Goal: Information Seeking & Learning: Understand process/instructions

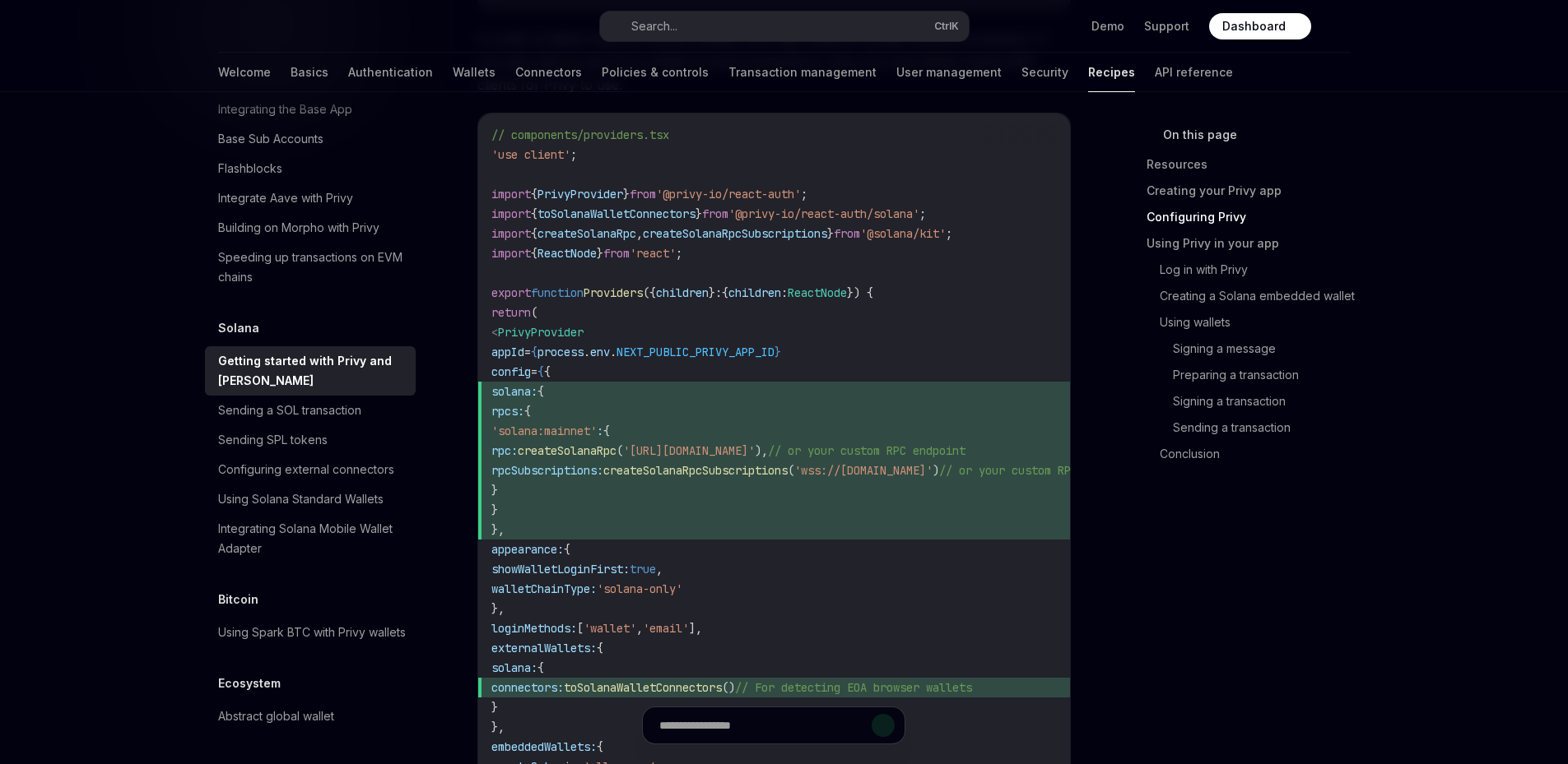
drag, startPoint x: 884, startPoint y: 452, endPoint x: 590, endPoint y: 455, distance: 294.0
click at [590, 455] on span "rpc: createSolanaRpc ( '[URL][DOMAIN_NAME]' ), // or your custom RPC endpoint" at bounding box center [834, 451] width 684 height 19
click at [691, 514] on span "}" at bounding box center [834, 510] width 684 height 19
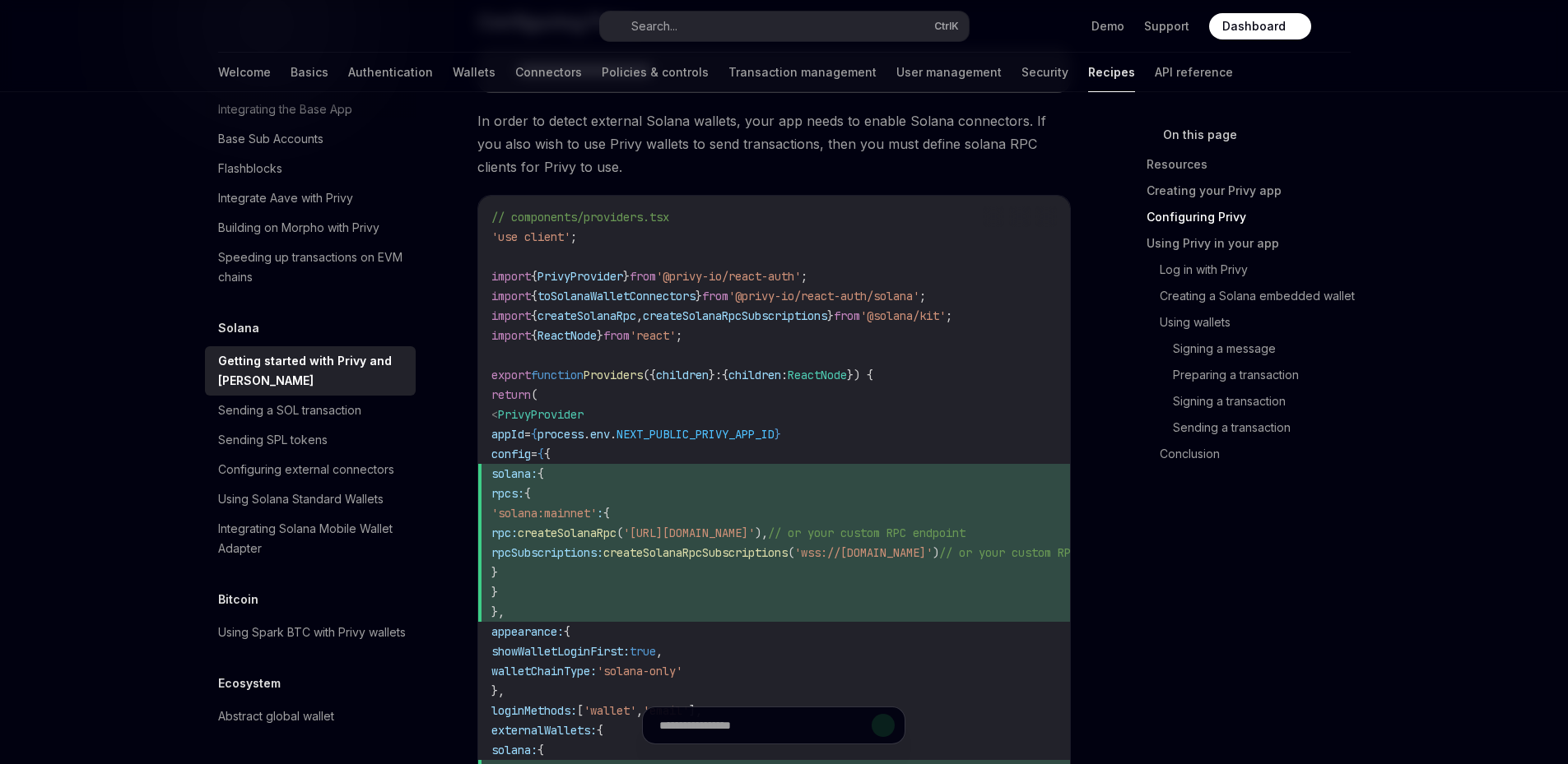
scroll to position [822, 0]
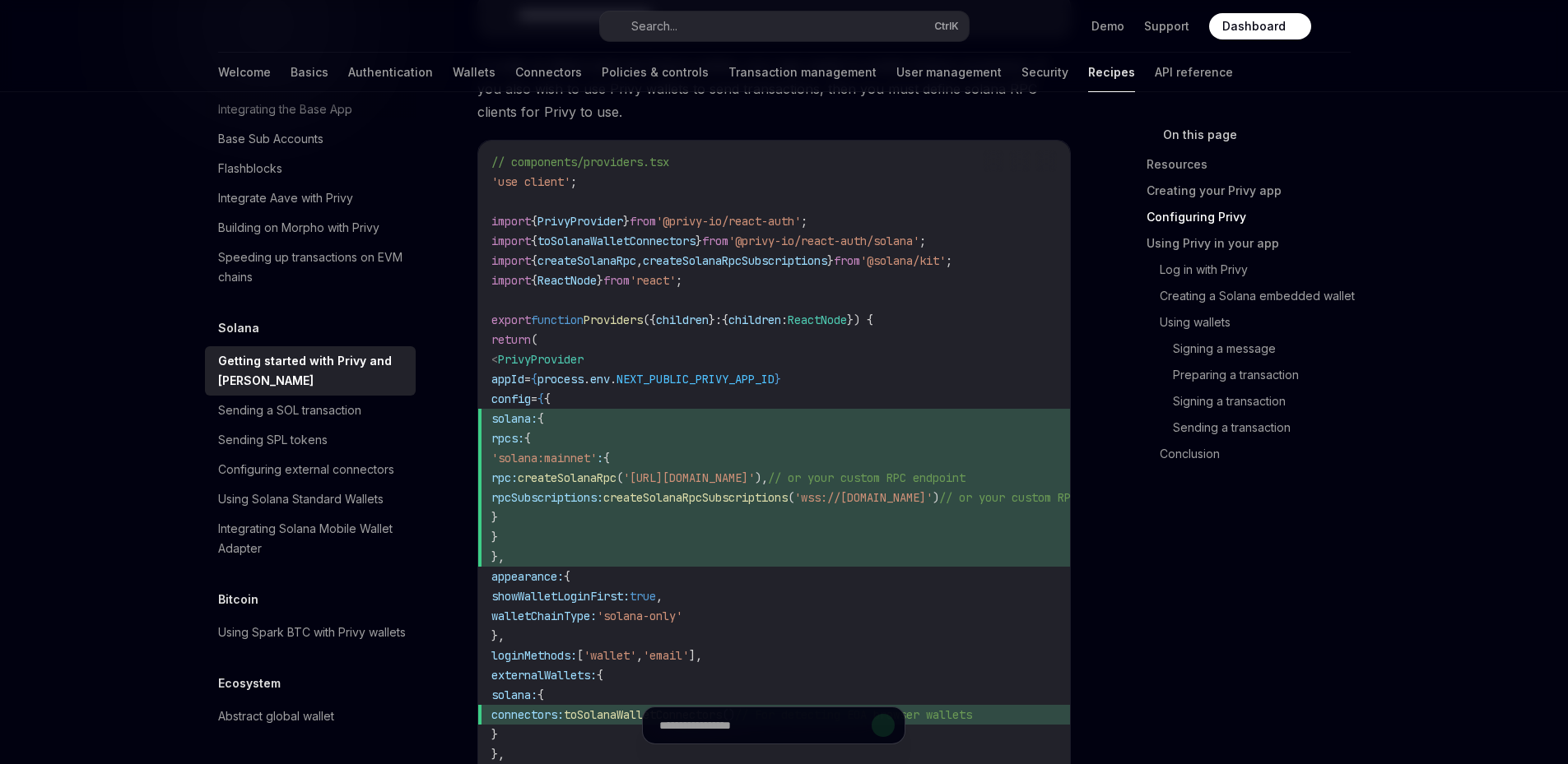
drag, startPoint x: 546, startPoint y: 419, endPoint x: 562, endPoint y: 552, distance: 134.0
click at [562, 552] on code "// components/providers.tsx 'use client' ; import { PrivyProvider } from '@priv…" at bounding box center [834, 547] width 684 height 790
copy code "solana: { rpcs: { 'solana:mainnet' : { rpc: createSolanaRpc ( '[URL][DOMAIN_NAM…"
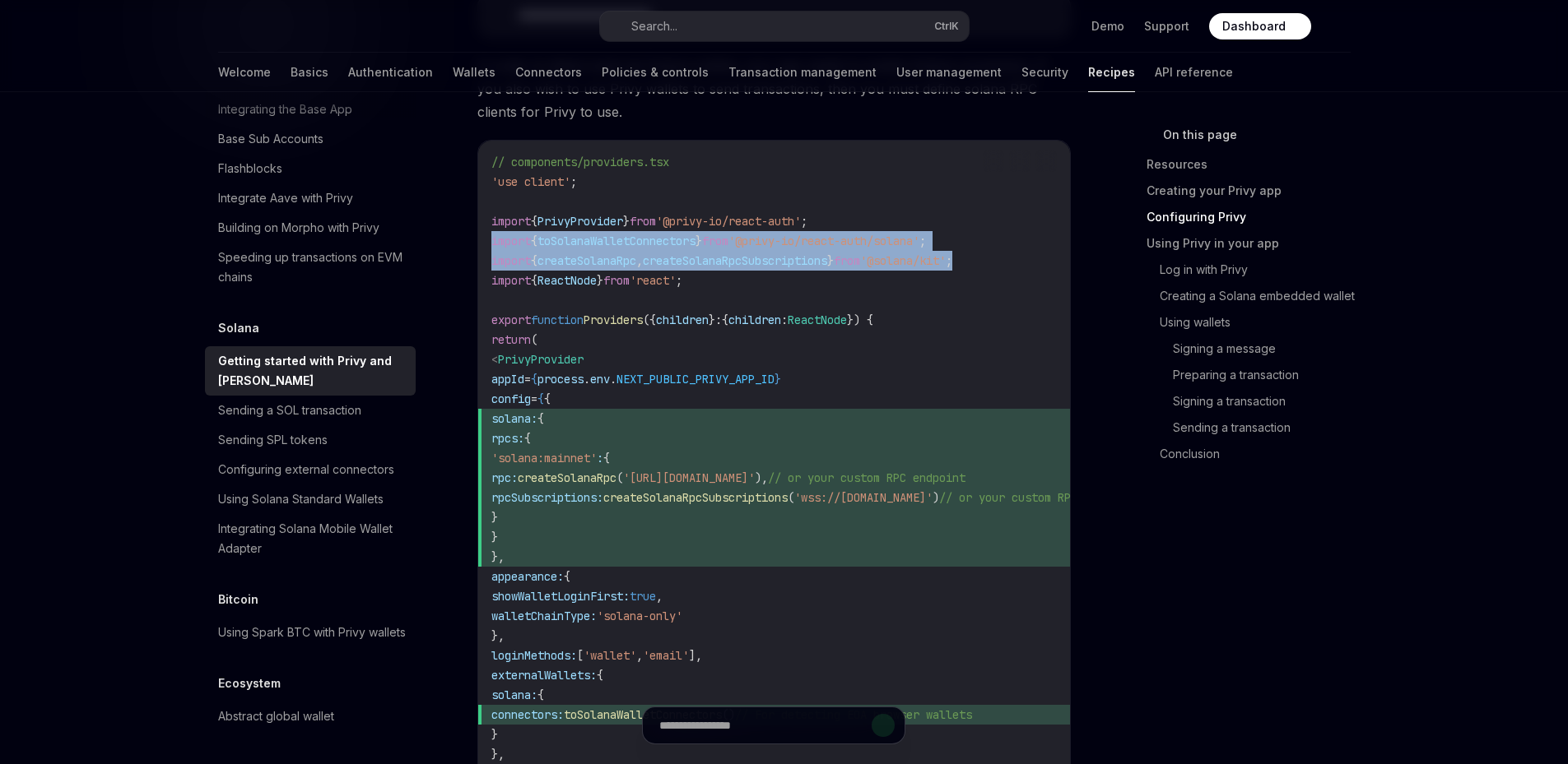
drag, startPoint x: 1004, startPoint y: 260, endPoint x: 486, endPoint y: 250, distance: 518.1
click at [486, 250] on div "// components/providers.tsx 'use client' ; import { PrivyProvider } from '@priv…" at bounding box center [773, 547] width 591 height 813
copy code "import { toSolanaWalletConnectors } from '@privy-io/react-auth/solana' ; import…"
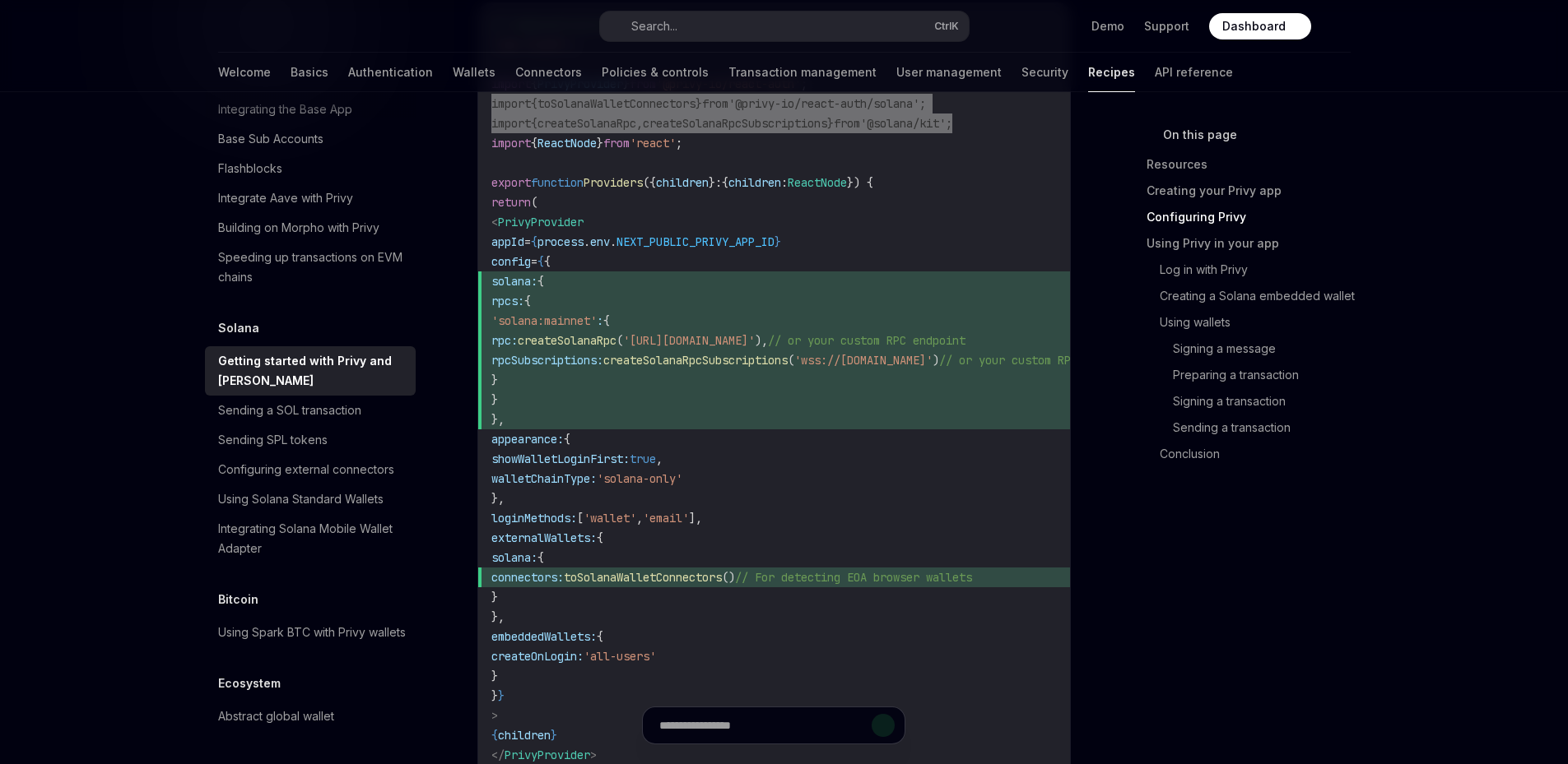
scroll to position [1152, 0]
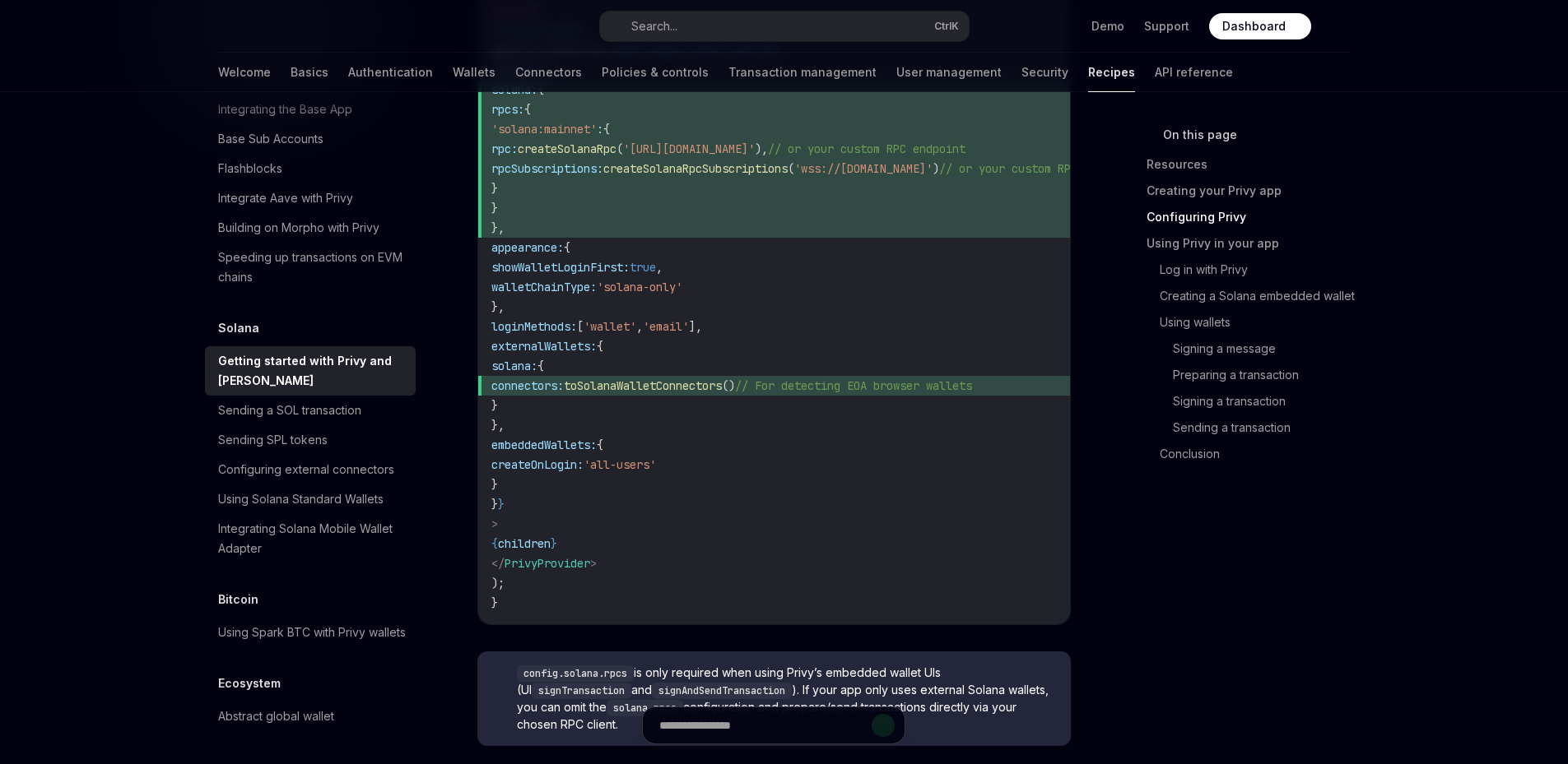
drag, startPoint x: 547, startPoint y: 346, endPoint x: 579, endPoint y: 432, distance: 91.8
click at [579, 432] on code "// components/providers.tsx 'use client' ; import { PrivyProvider } from '@priv…" at bounding box center [834, 218] width 684 height 790
copy code "externalWallets: { solana: { connectors: toSolanaWalletConnectors () // For det…"
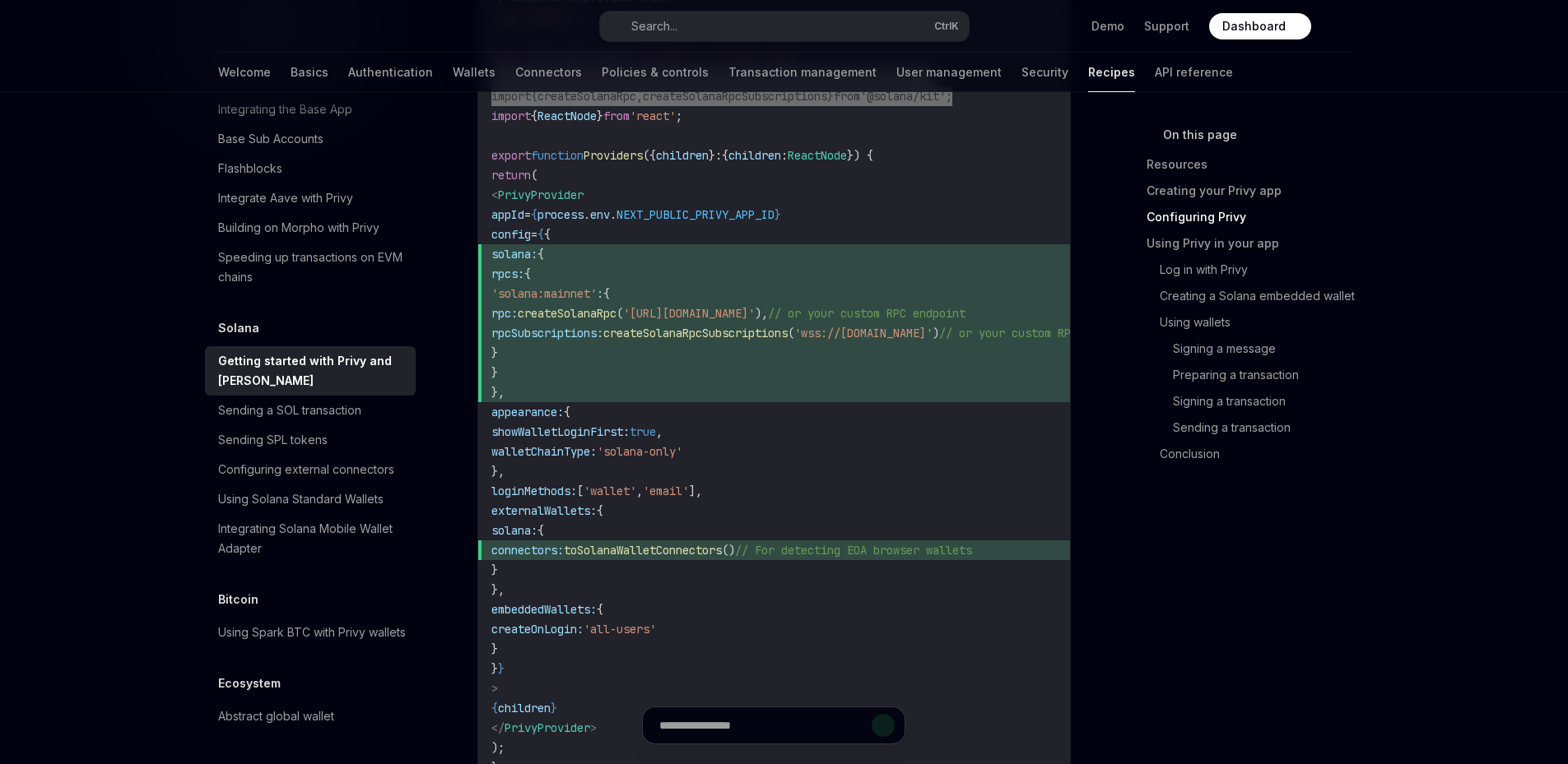
scroll to position [961, 0]
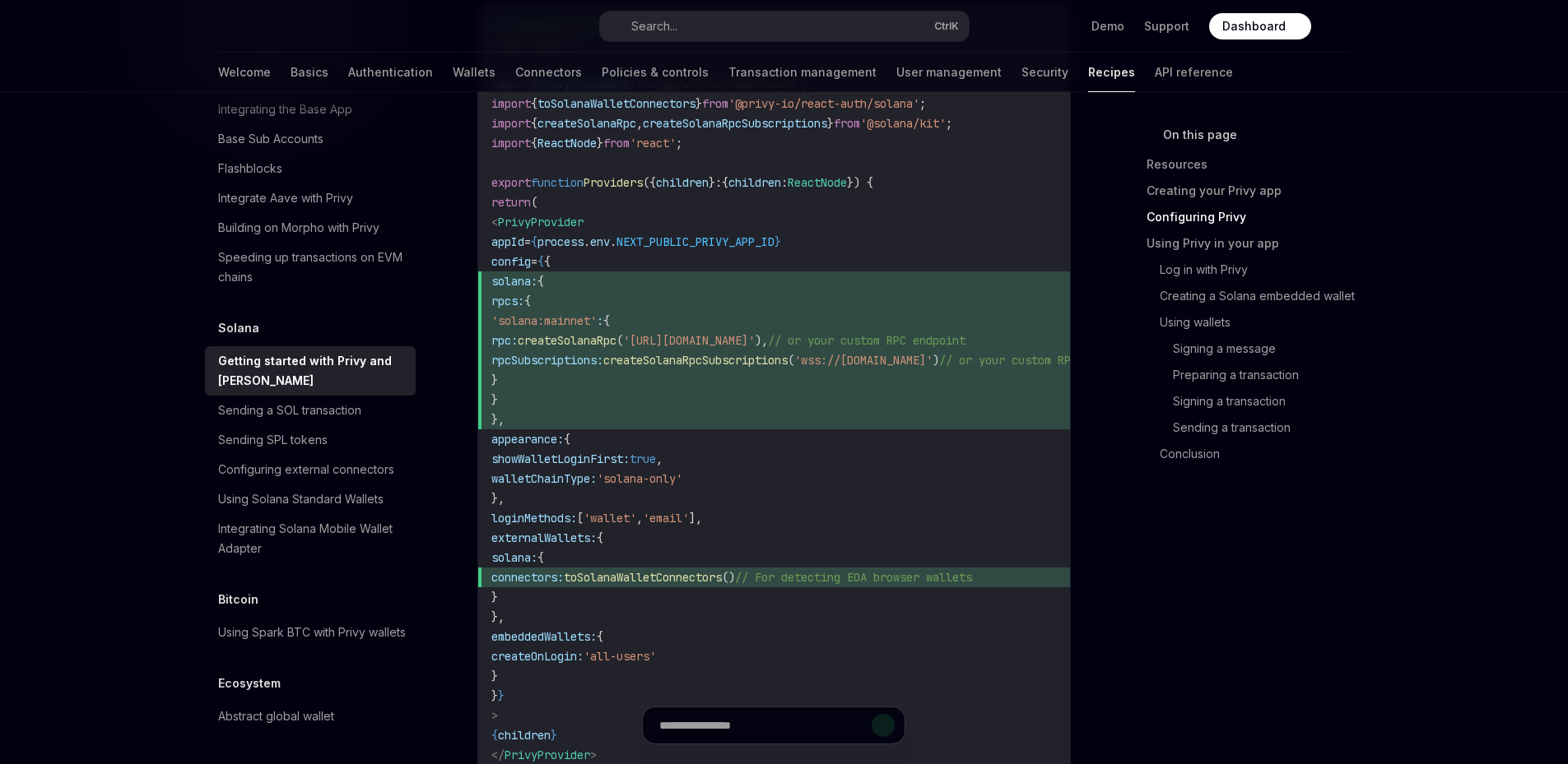
click at [716, 401] on span "}" at bounding box center [834, 399] width 684 height 19
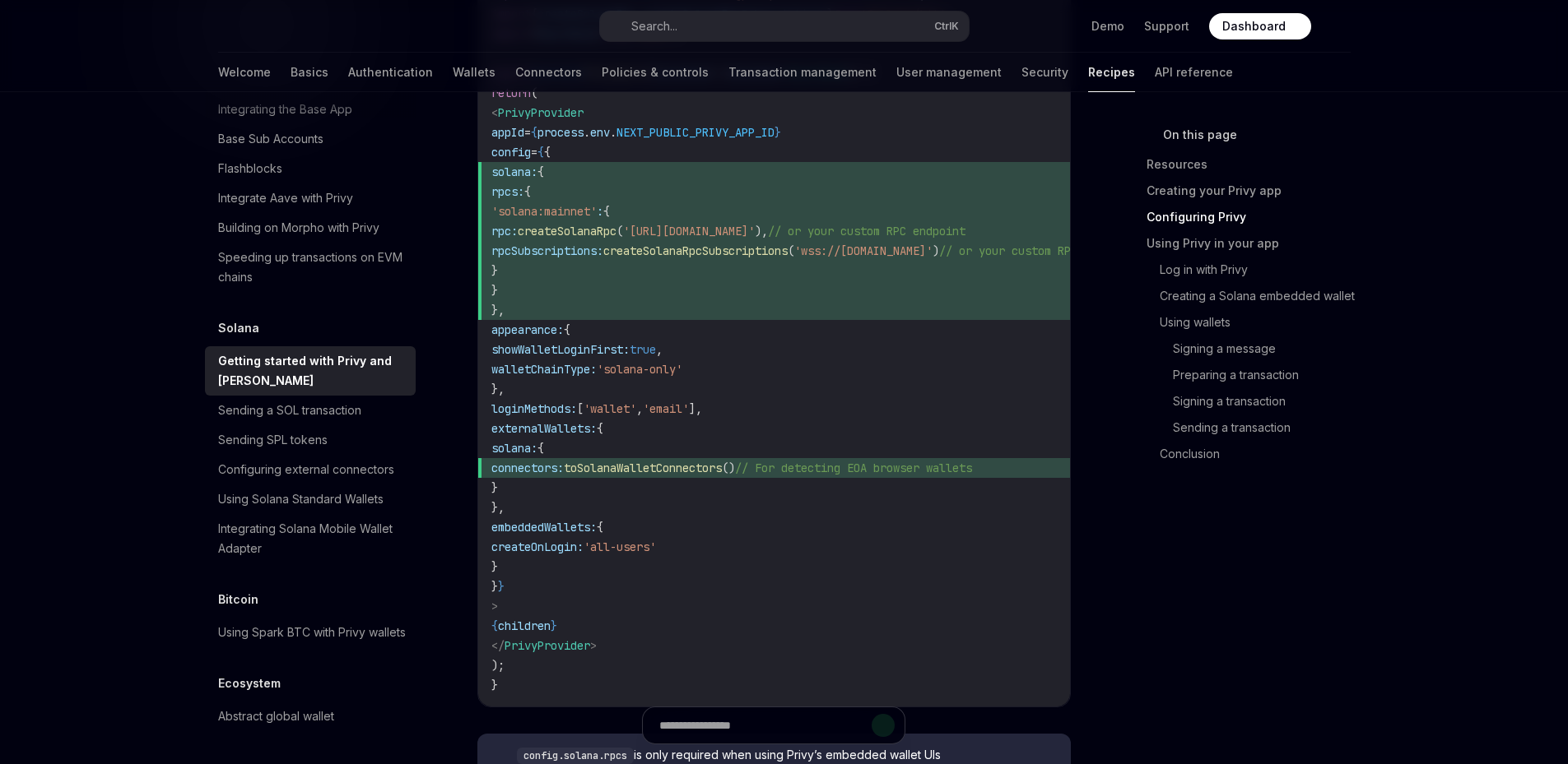
scroll to position [1043, 0]
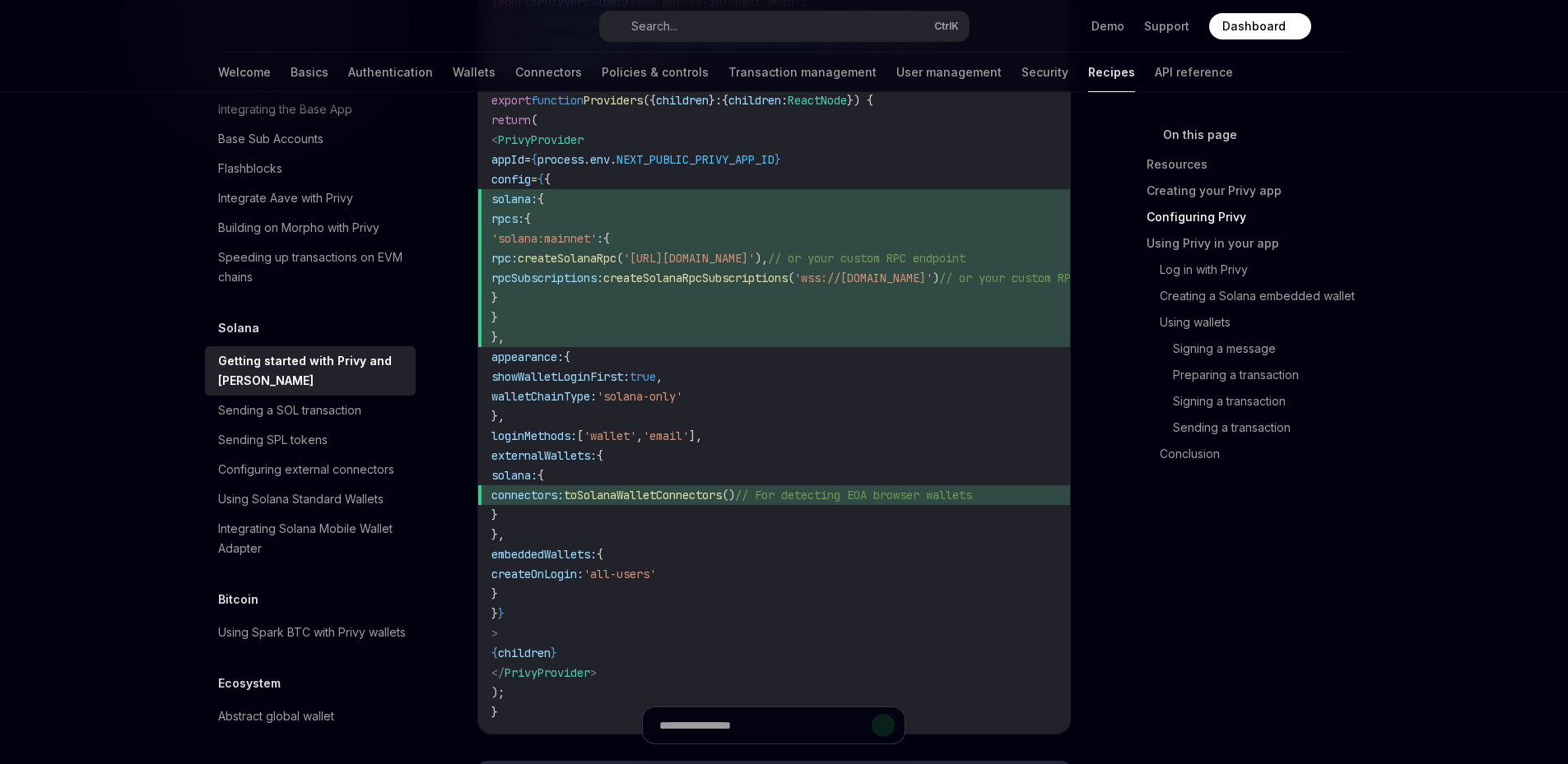
drag, startPoint x: 558, startPoint y: 375, endPoint x: 831, endPoint y: 396, distance: 273.8
click at [831, 396] on code "// components/providers.tsx 'use client' ; import { PrivyProvider } from '@priv…" at bounding box center [834, 327] width 684 height 790
copy code "showWalletLoginFirst: true , walletChainType: 'solana-only'"
drag, startPoint x: 546, startPoint y: 440, endPoint x: 846, endPoint y: 440, distance: 300.0
click at [846, 440] on code "// components/providers.tsx 'use client' ; import { PrivyProvider } from '@priv…" at bounding box center [834, 327] width 684 height 790
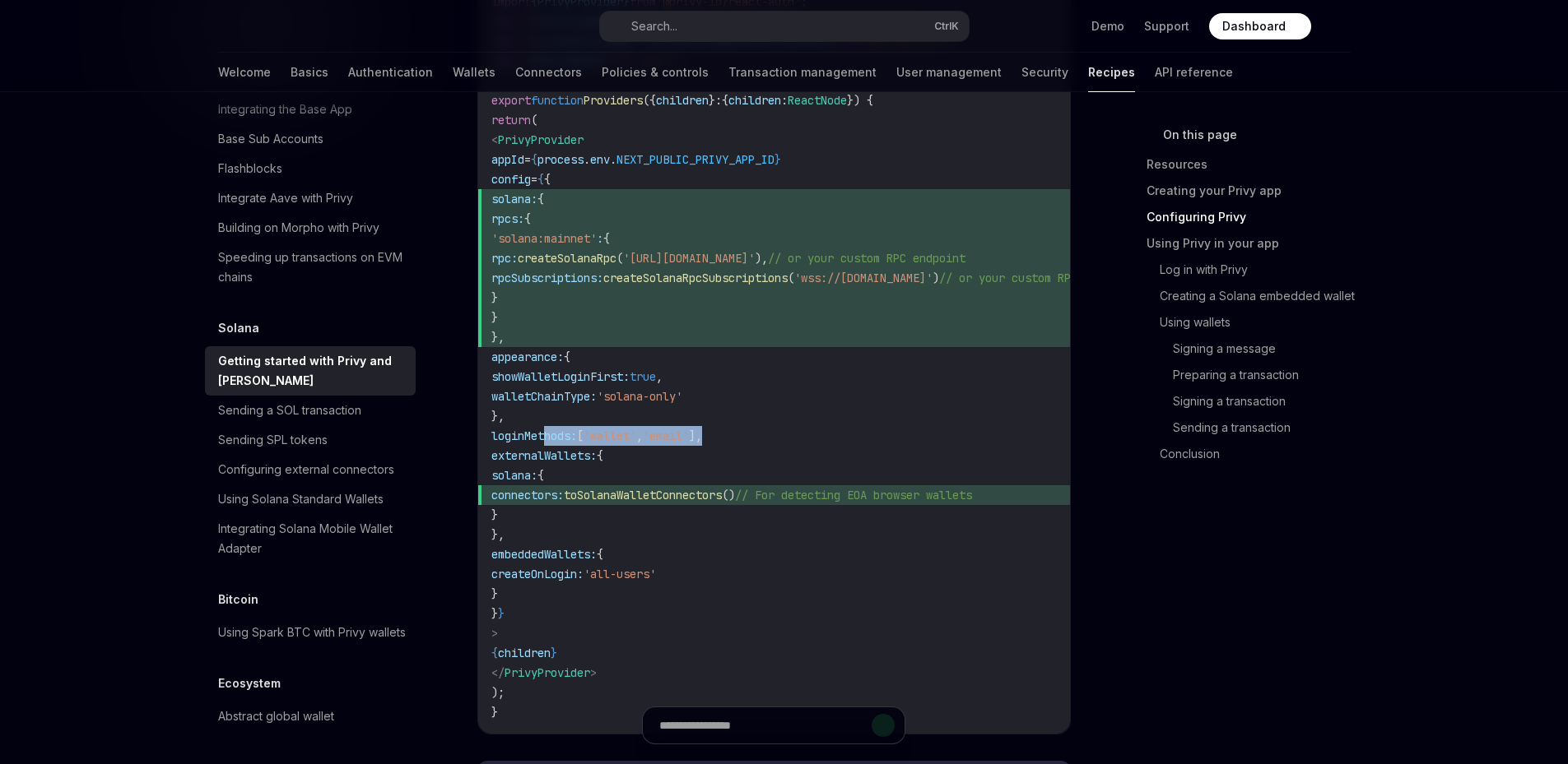
copy span "loginMethods: [ 'wallet' , 'email' ],"
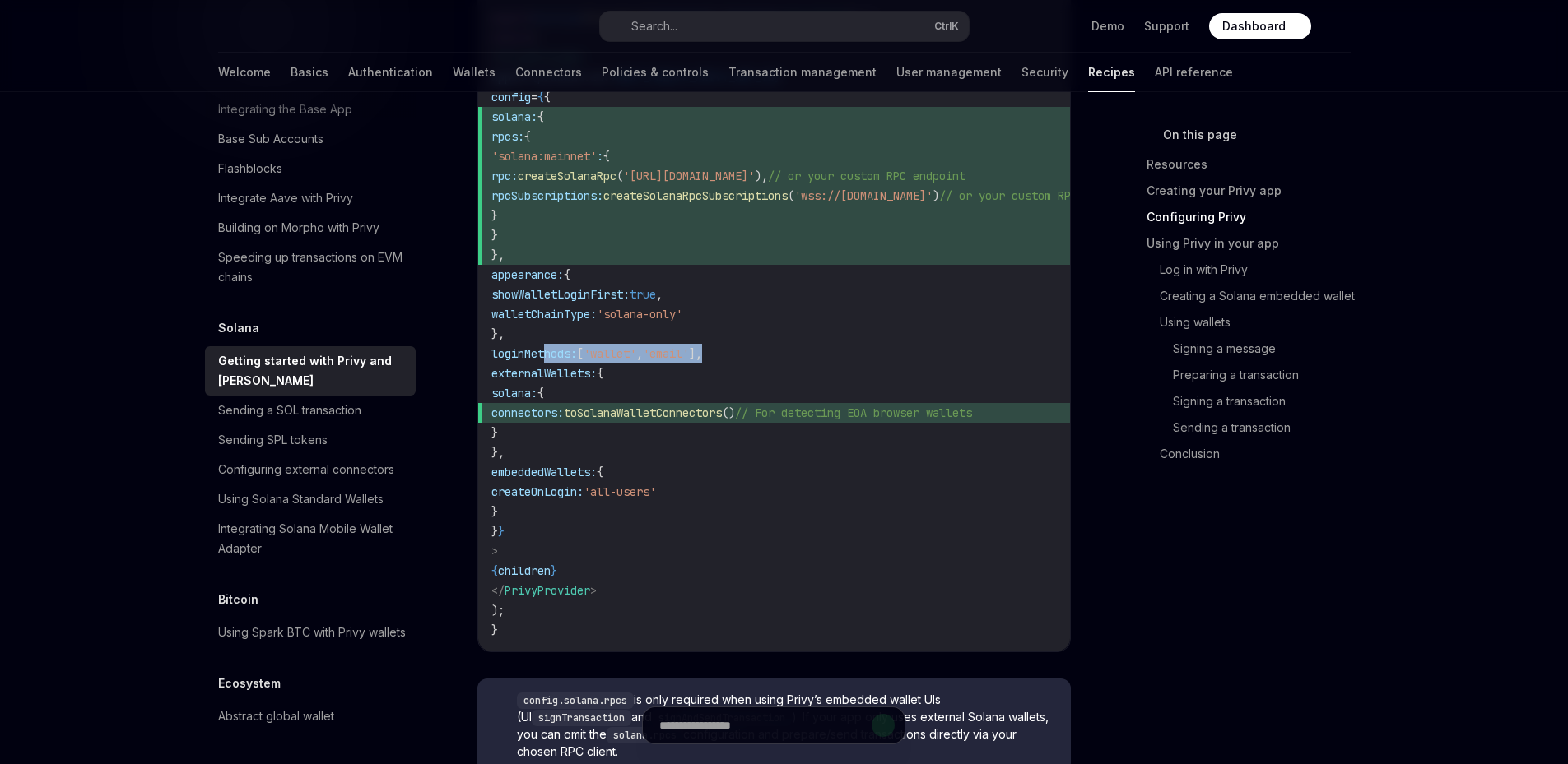
drag, startPoint x: 540, startPoint y: 465, endPoint x: 571, endPoint y: 507, distance: 52.2
click at [571, 507] on code "// components/providers.tsx 'use client' ; import { PrivyProvider } from '@priv…" at bounding box center [834, 245] width 684 height 790
copy code "embeddedWallets: { createOnLogin: 'all-users' }"
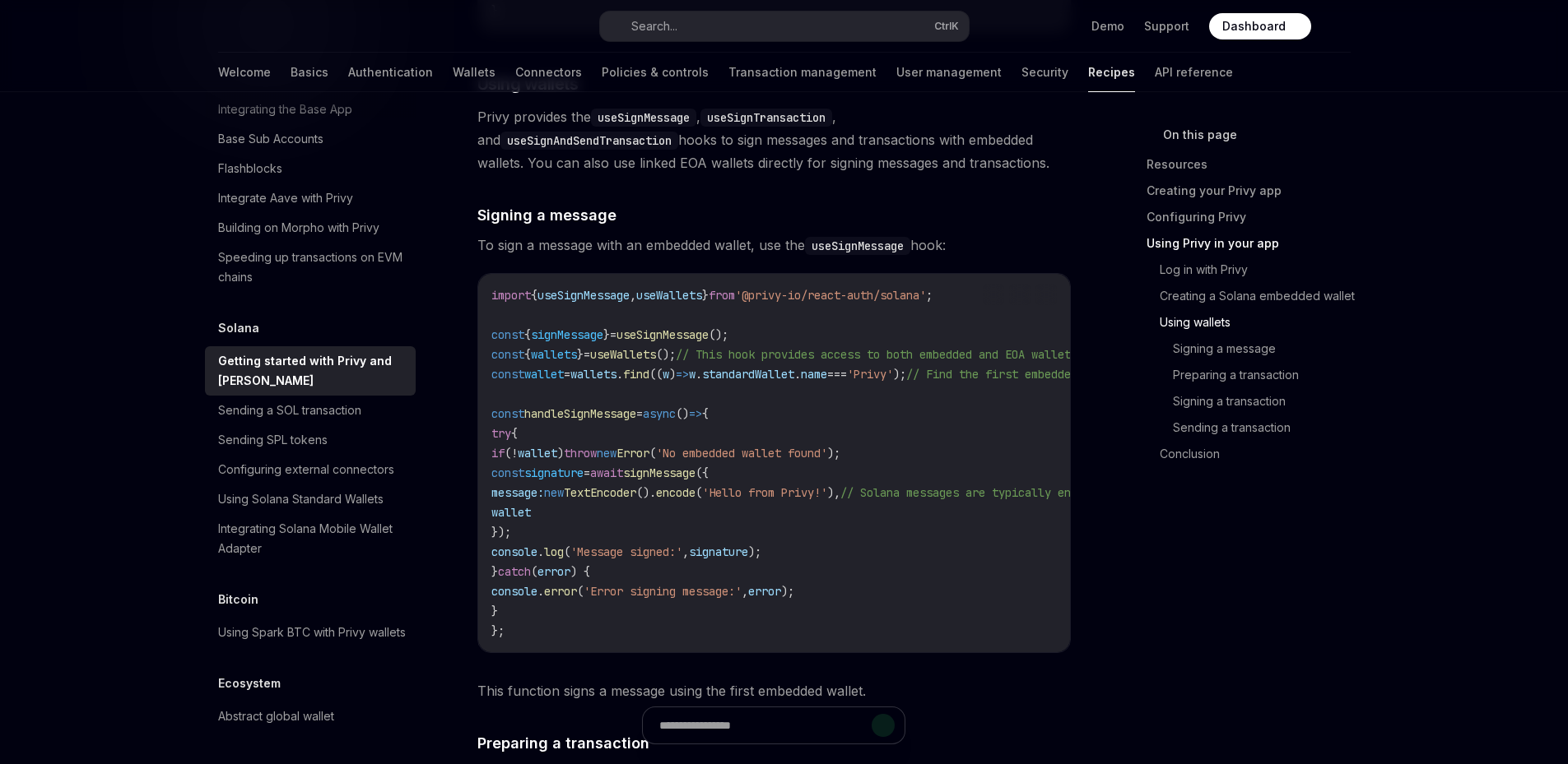
scroll to position [3154, 0]
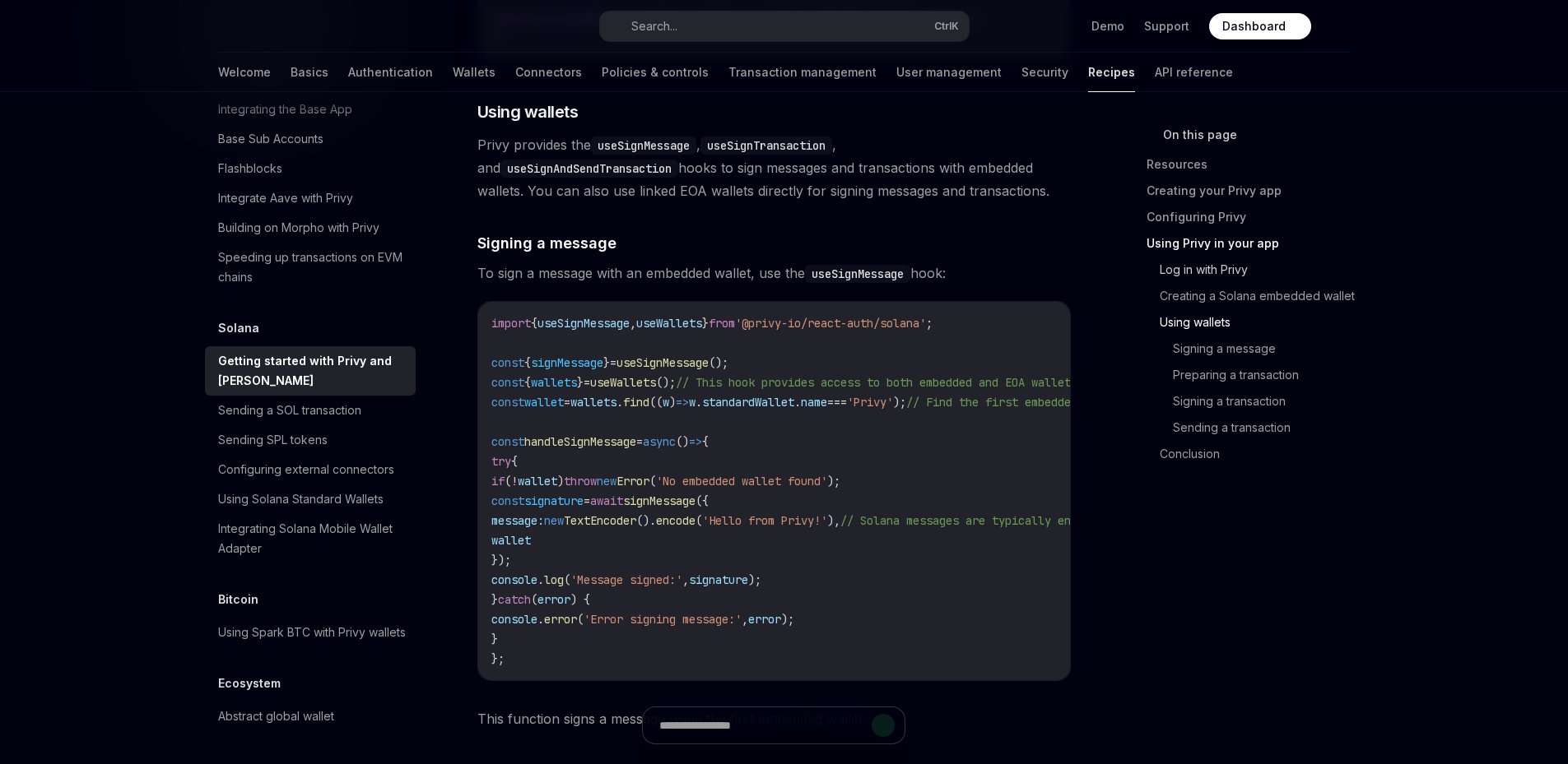
click at [1211, 268] on link "Log in with Privy" at bounding box center [1261, 269] width 204 height 26
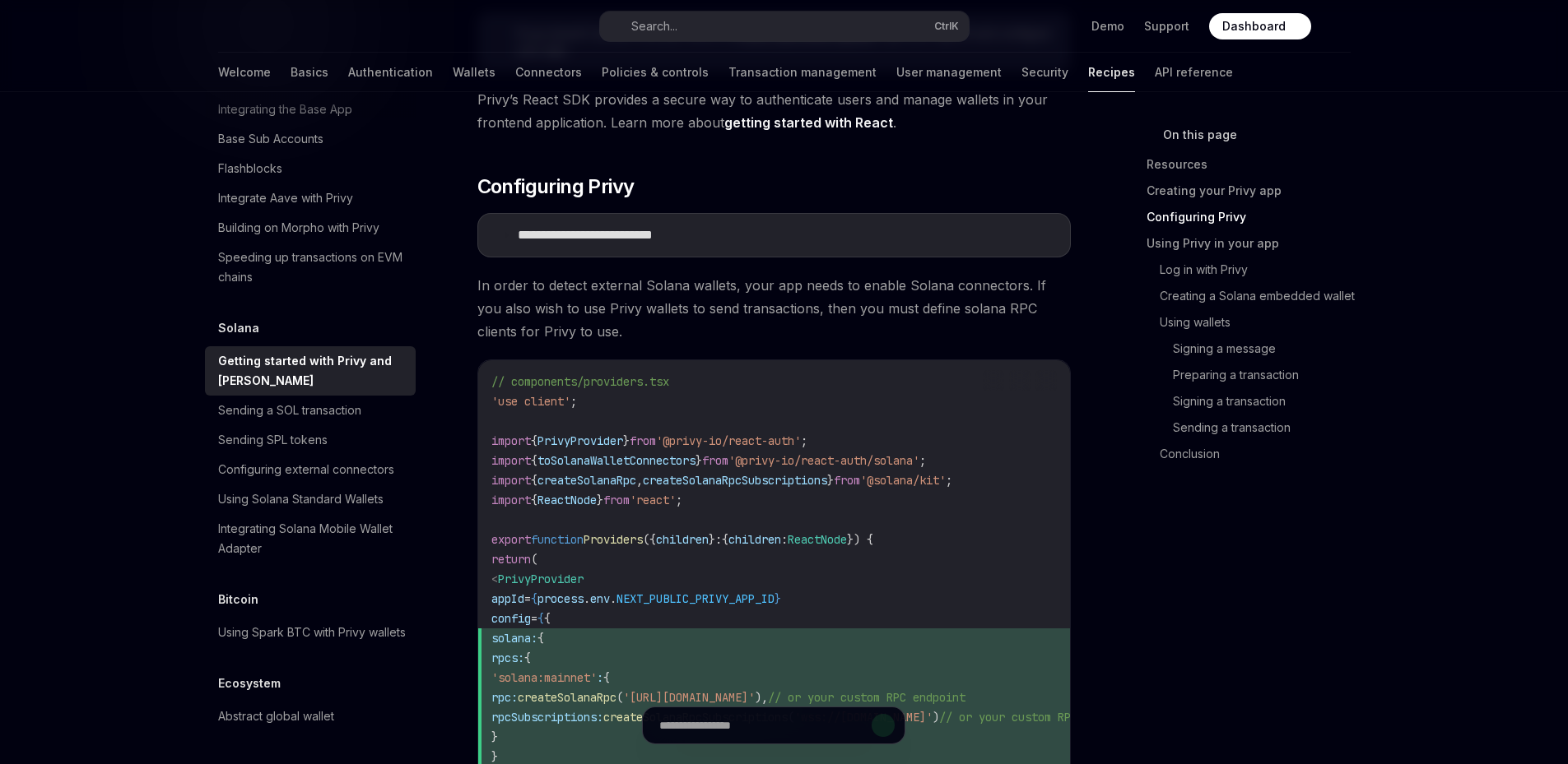
scroll to position [740, 0]
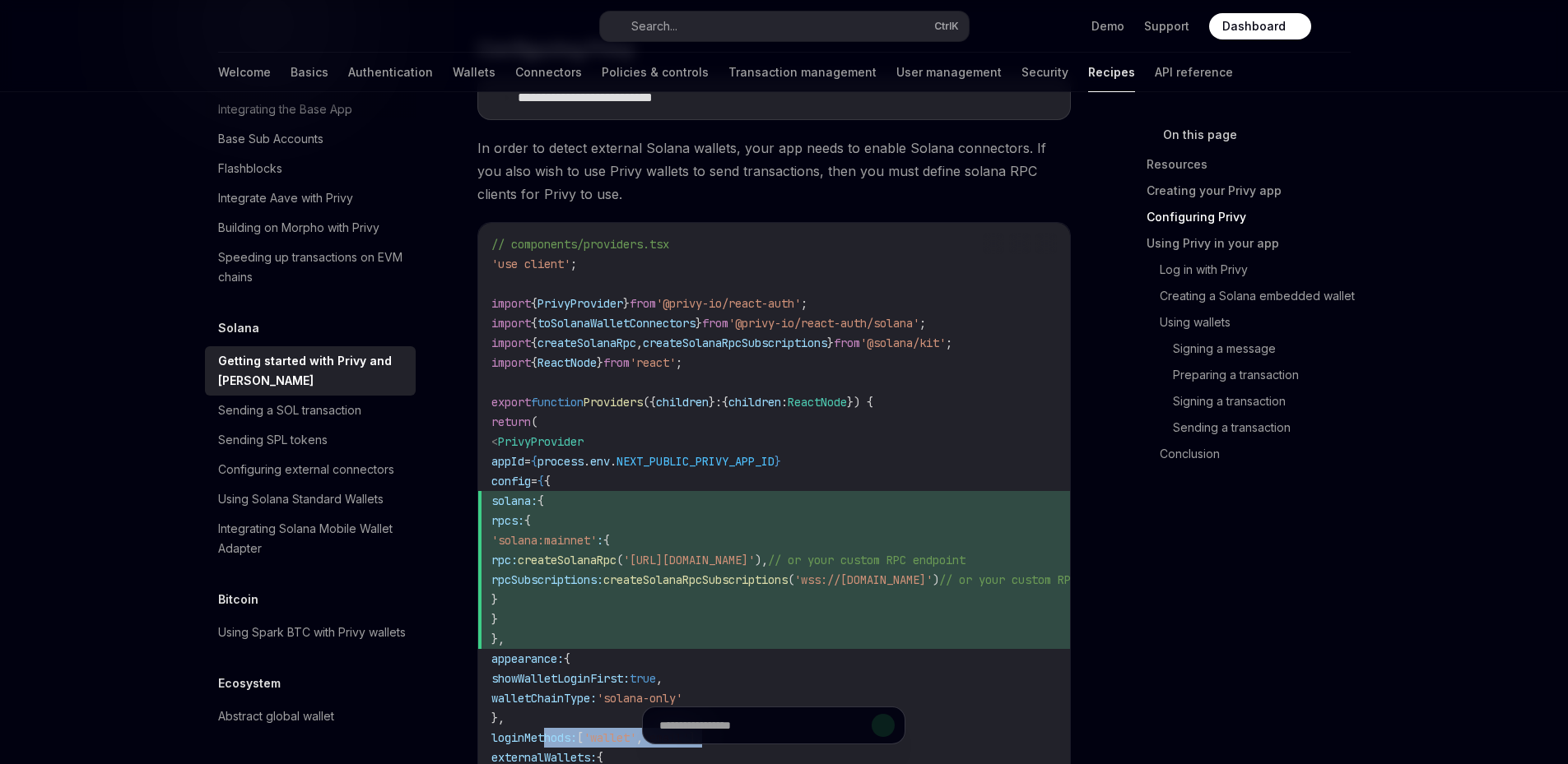
drag, startPoint x: 518, startPoint y: 491, endPoint x: 811, endPoint y: 608, distance: 315.5
click at [809, 608] on code "// components/providers.tsx 'use client' ; import { PrivyProvider } from '@priv…" at bounding box center [834, 629] width 684 height 790
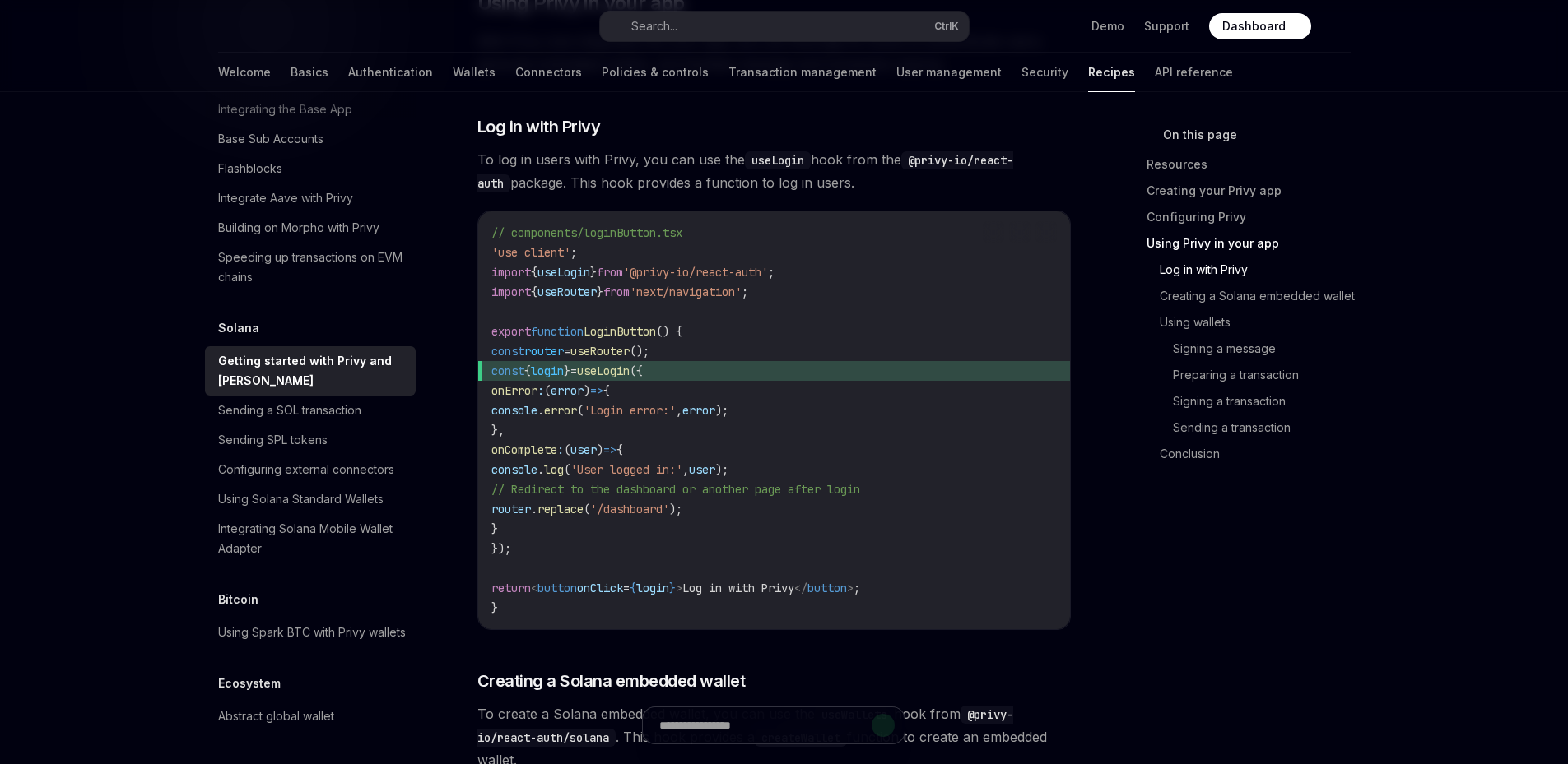
scroll to position [1919, 0]
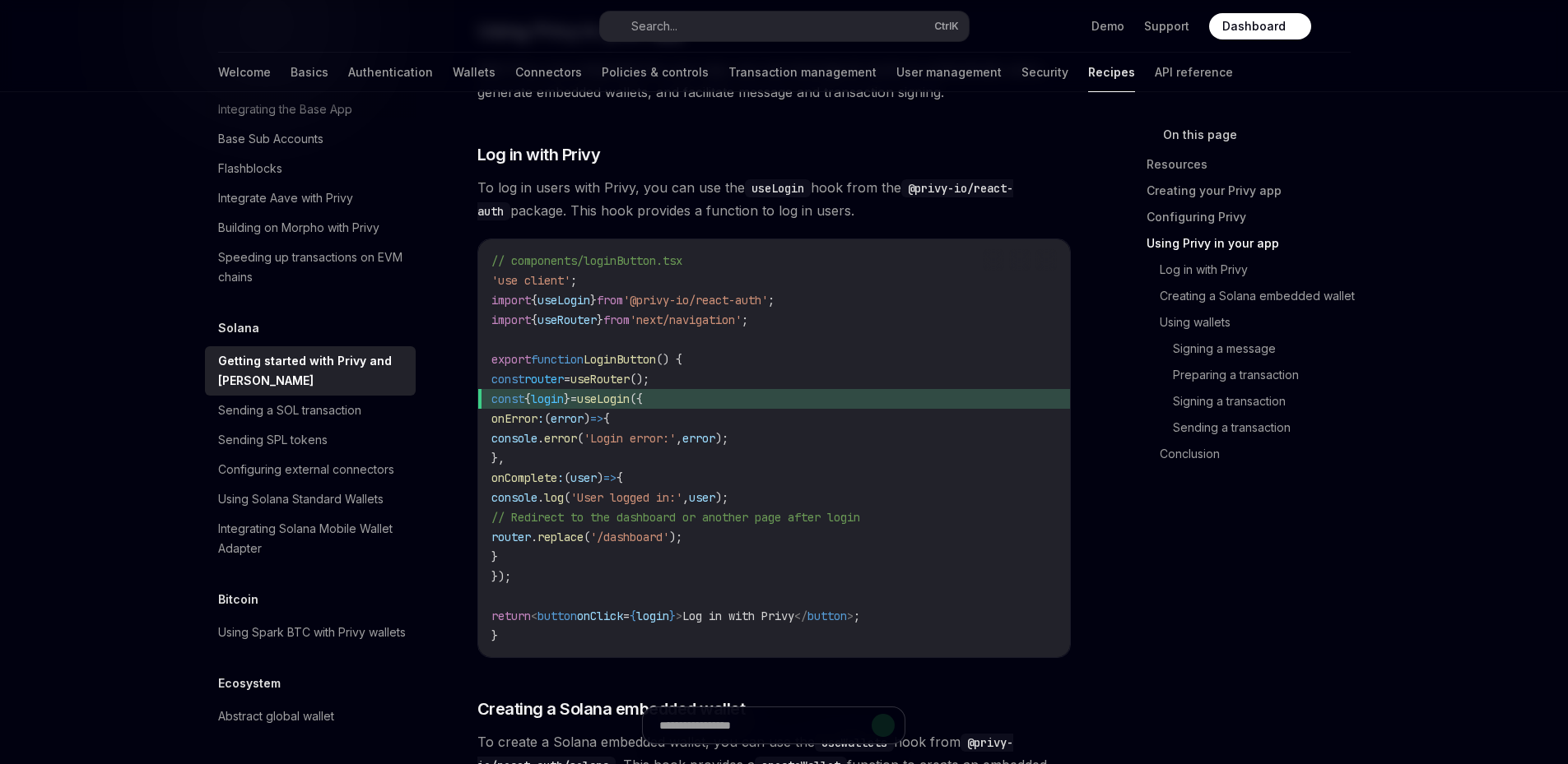
drag, startPoint x: 502, startPoint y: 382, endPoint x: 645, endPoint y: 589, distance: 251.6
click at [645, 589] on code "// components/loginButton.tsx 'use client' ; import { useLogin } from '@privy-i…" at bounding box center [773, 448] width 565 height 395
click at [563, 401] on span "login" at bounding box center [547, 398] width 33 height 14
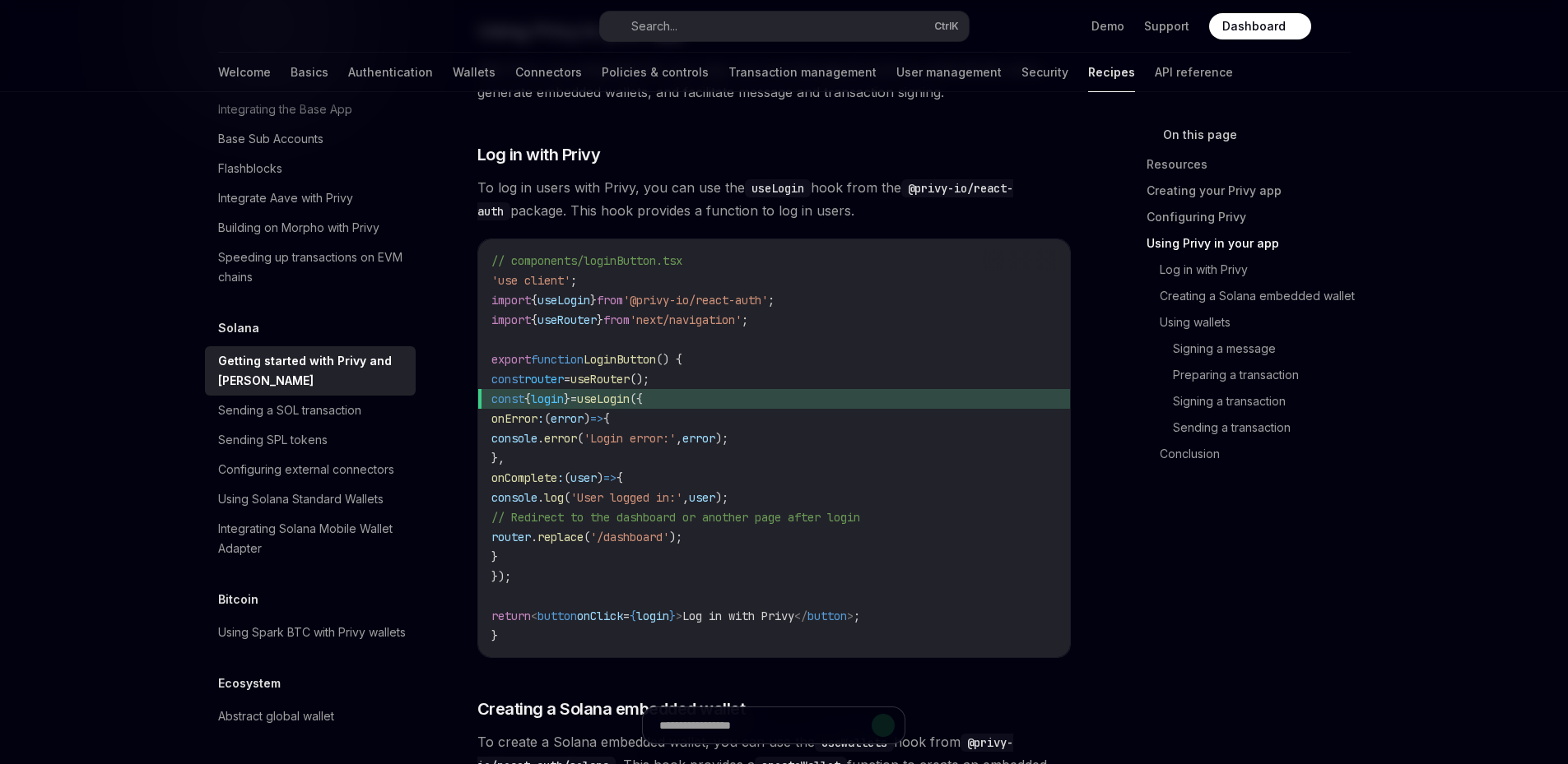
click at [629, 398] on span "useLogin" at bounding box center [603, 398] width 53 height 14
drag, startPoint x: 507, startPoint y: 408, endPoint x: 541, endPoint y: 585, distance: 180.2
click at [541, 585] on code "// components/loginButton.tsx 'use client' ; import { useLogin } from '@privy-i…" at bounding box center [773, 448] width 565 height 395
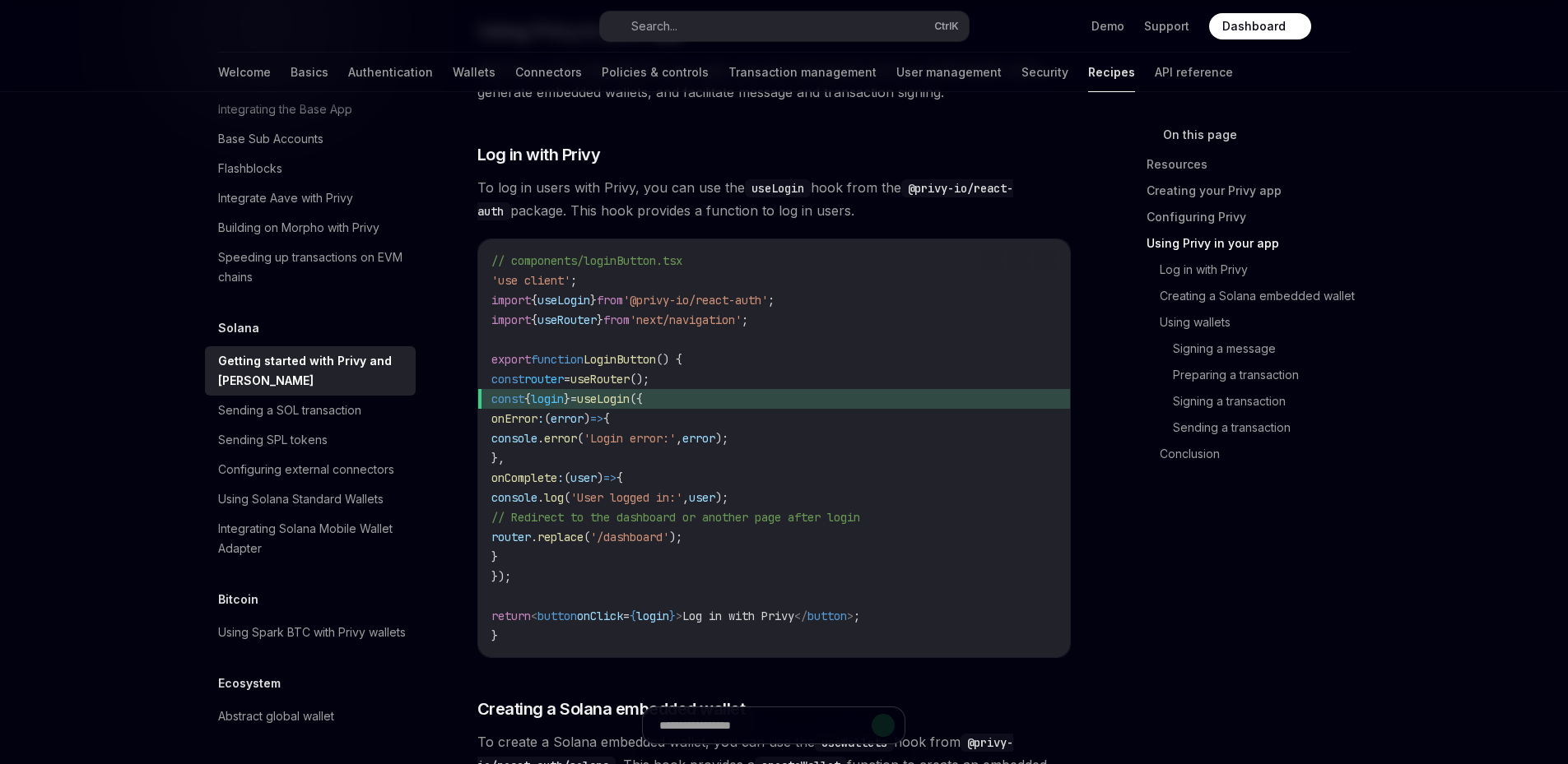
click at [623, 623] on span "onClick" at bounding box center [600, 616] width 46 height 14
click at [669, 620] on span "login" at bounding box center [652, 616] width 33 height 14
drag, startPoint x: 505, startPoint y: 407, endPoint x: 533, endPoint y: 580, distance: 175.3
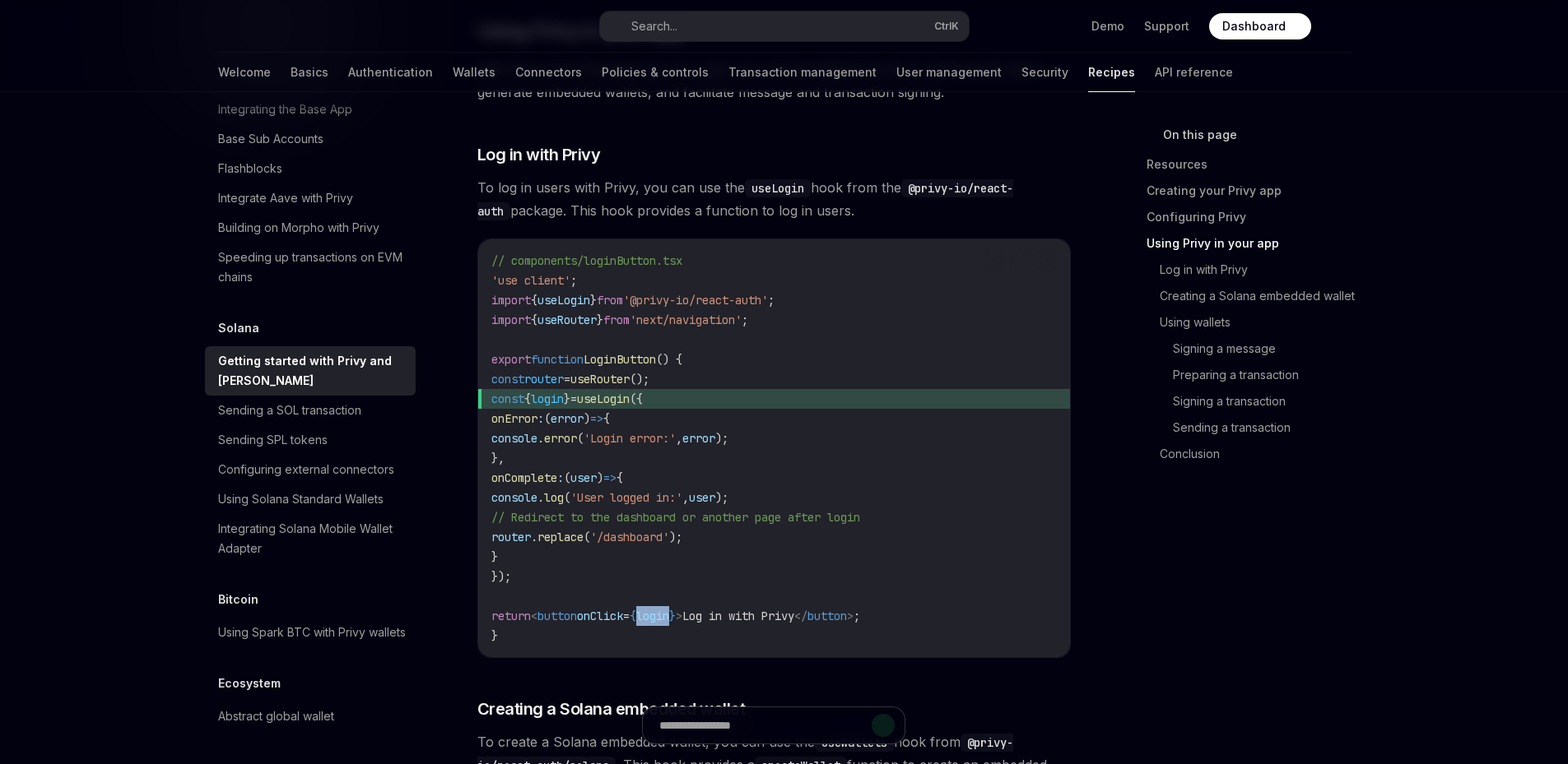
click at [533, 580] on code "// components/loginButton.tsx 'use client' ; import { useLogin } from '@privy-i…" at bounding box center [773, 448] width 565 height 395
copy code "const { login } = useLogin ({ onError : ( error ) => { console . error ( 'Login…"
click at [668, 455] on code "// components/loginButton.tsx 'use client' ; import { useLogin } from '@privy-i…" at bounding box center [773, 448] width 565 height 395
drag, startPoint x: 527, startPoint y: 562, endPoint x: 612, endPoint y: 405, distance: 178.5
click at [612, 405] on code "// components/loginButton.tsx 'use client' ; import { useLogin } from '@privy-i…" at bounding box center [773, 448] width 565 height 395
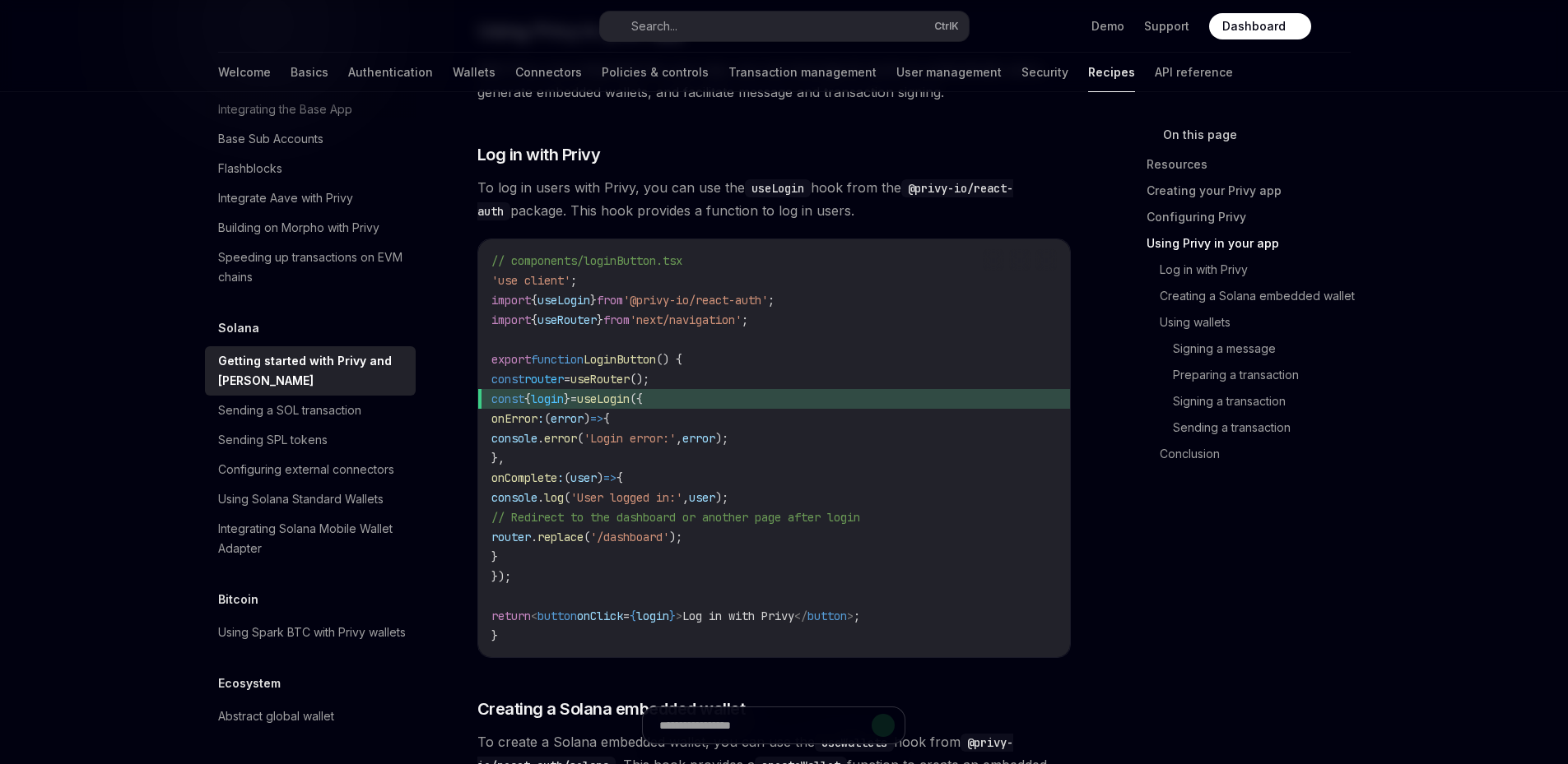
click at [660, 397] on span "const { login } = useLogin ({" at bounding box center [773, 398] width 565 height 19
click at [629, 407] on span "useLogin" at bounding box center [603, 398] width 53 height 14
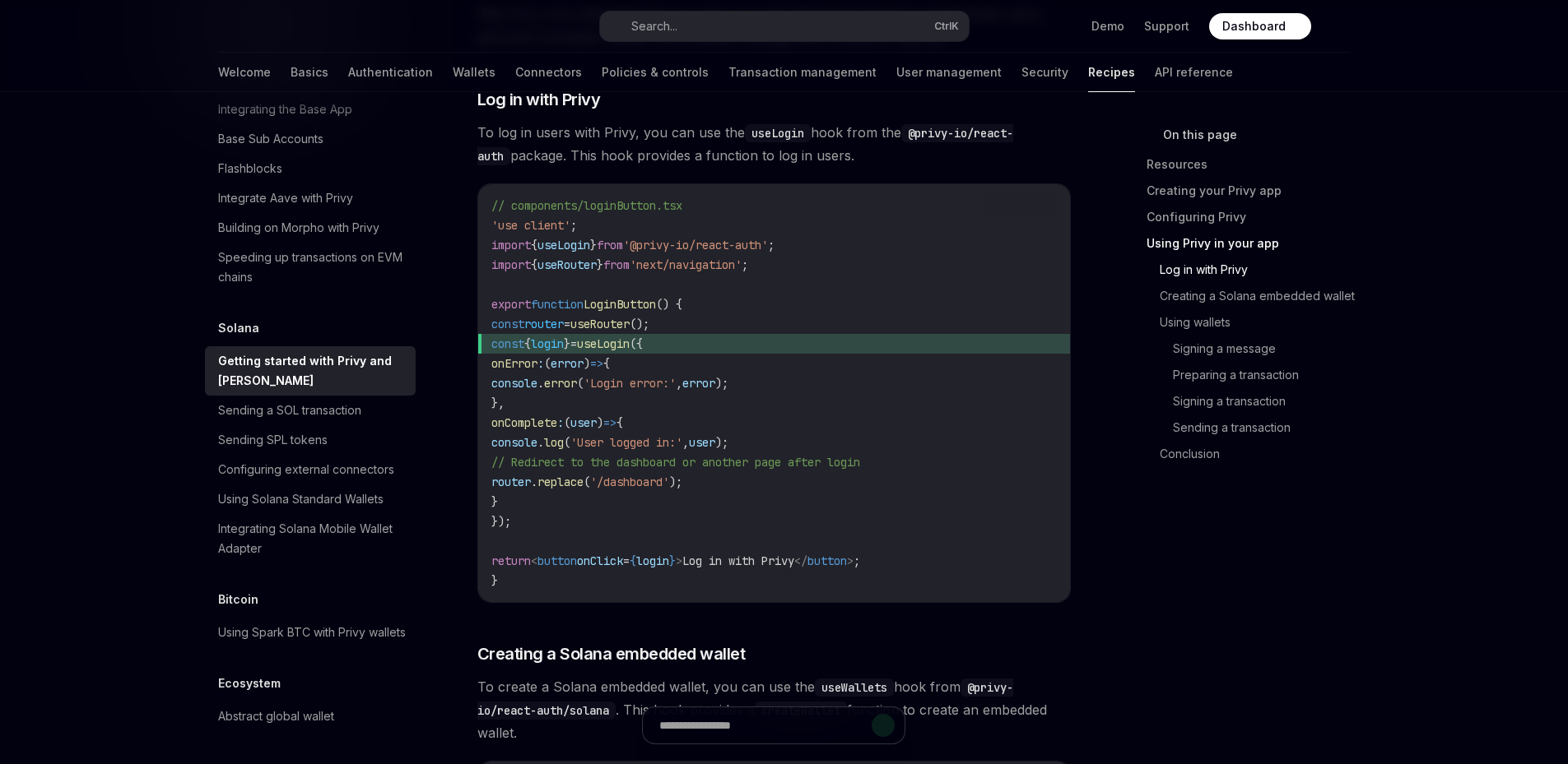
scroll to position [2030, 0]
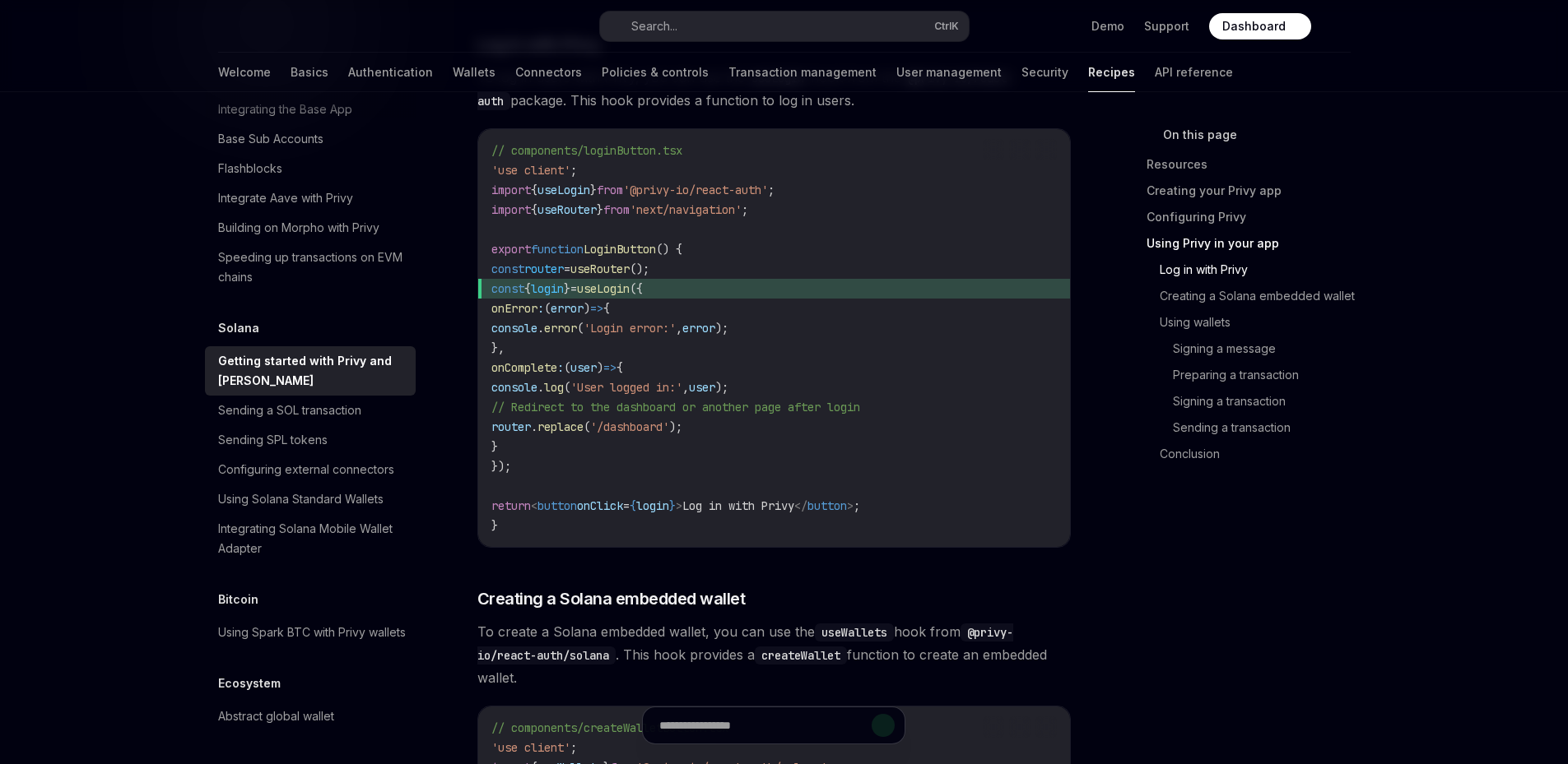
click at [498, 454] on span "}" at bounding box center [495, 446] width 7 height 14
click at [676, 335] on span "'Login error:'" at bounding box center [629, 328] width 92 height 14
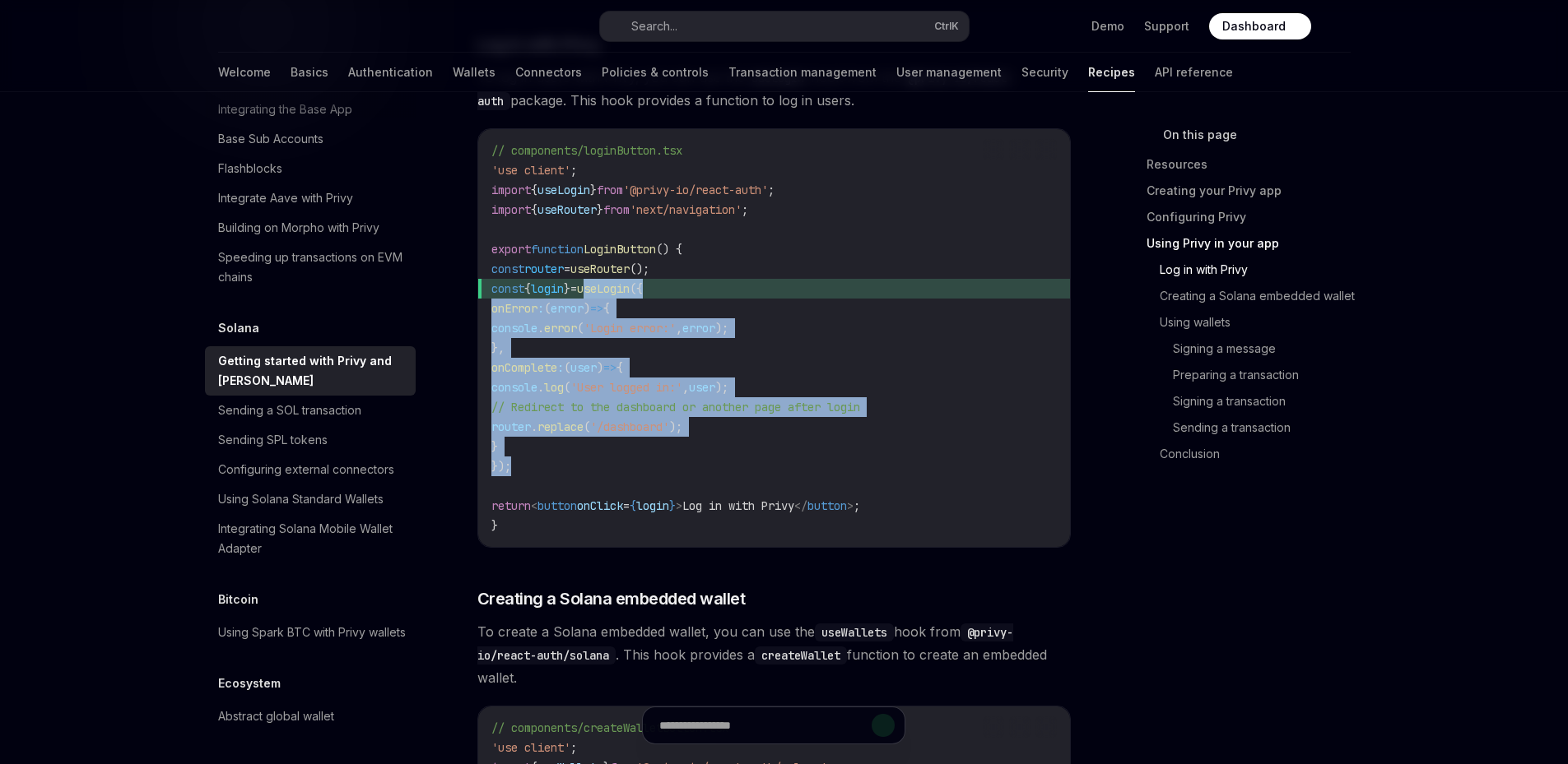
drag, startPoint x: 613, startPoint y: 294, endPoint x: 514, endPoint y: 476, distance: 207.2
click at [514, 476] on code "// components/loginButton.tsx 'use client' ; import { useLogin } from '@privy-i…" at bounding box center [773, 338] width 565 height 395
click at [511, 474] on span "});" at bounding box center [501, 466] width 19 height 14
copy code "useLogin ({ onError : ( error ) => { console . error ( 'Login error:' , error )…"
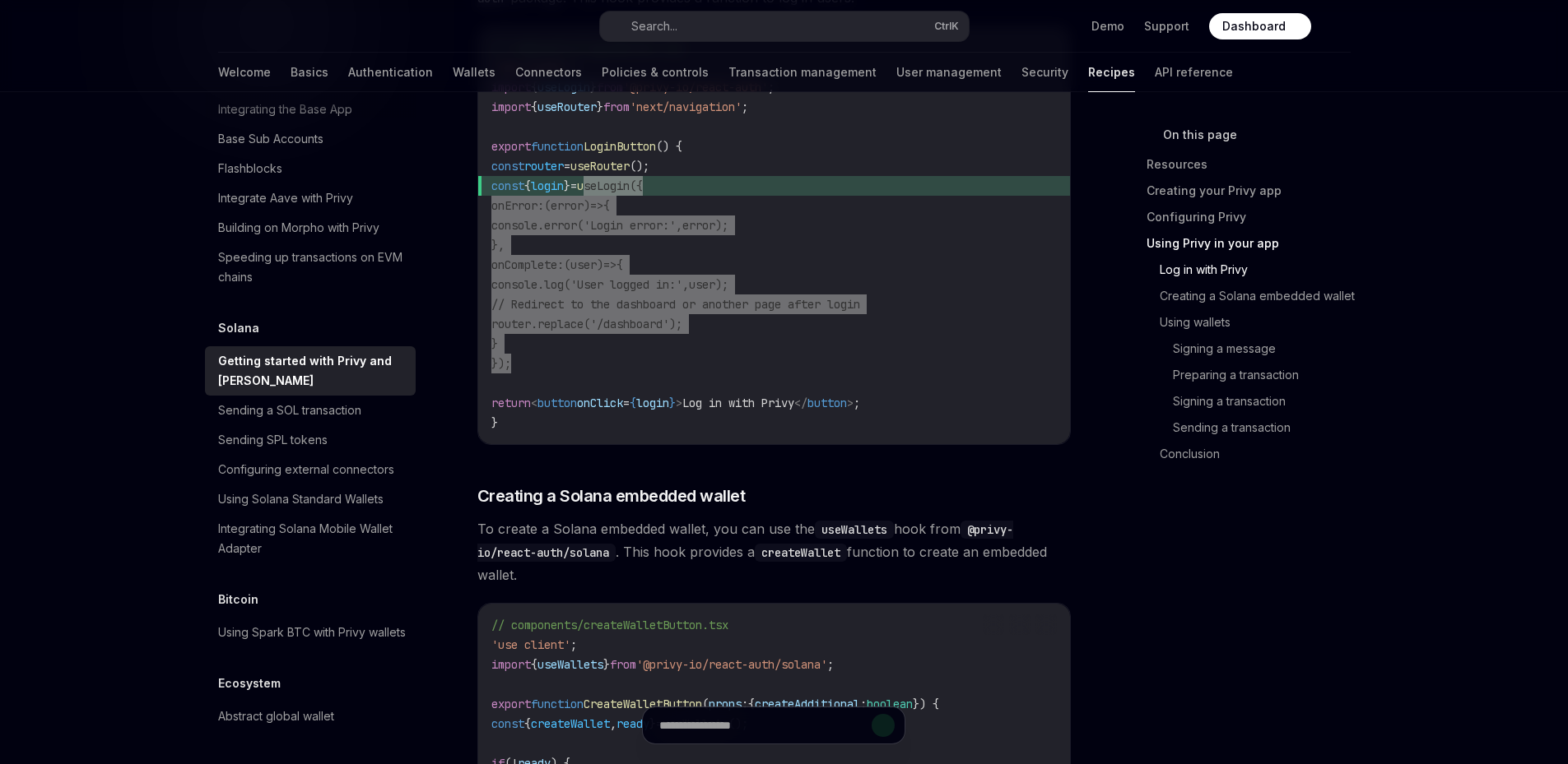
scroll to position [1996, 0]
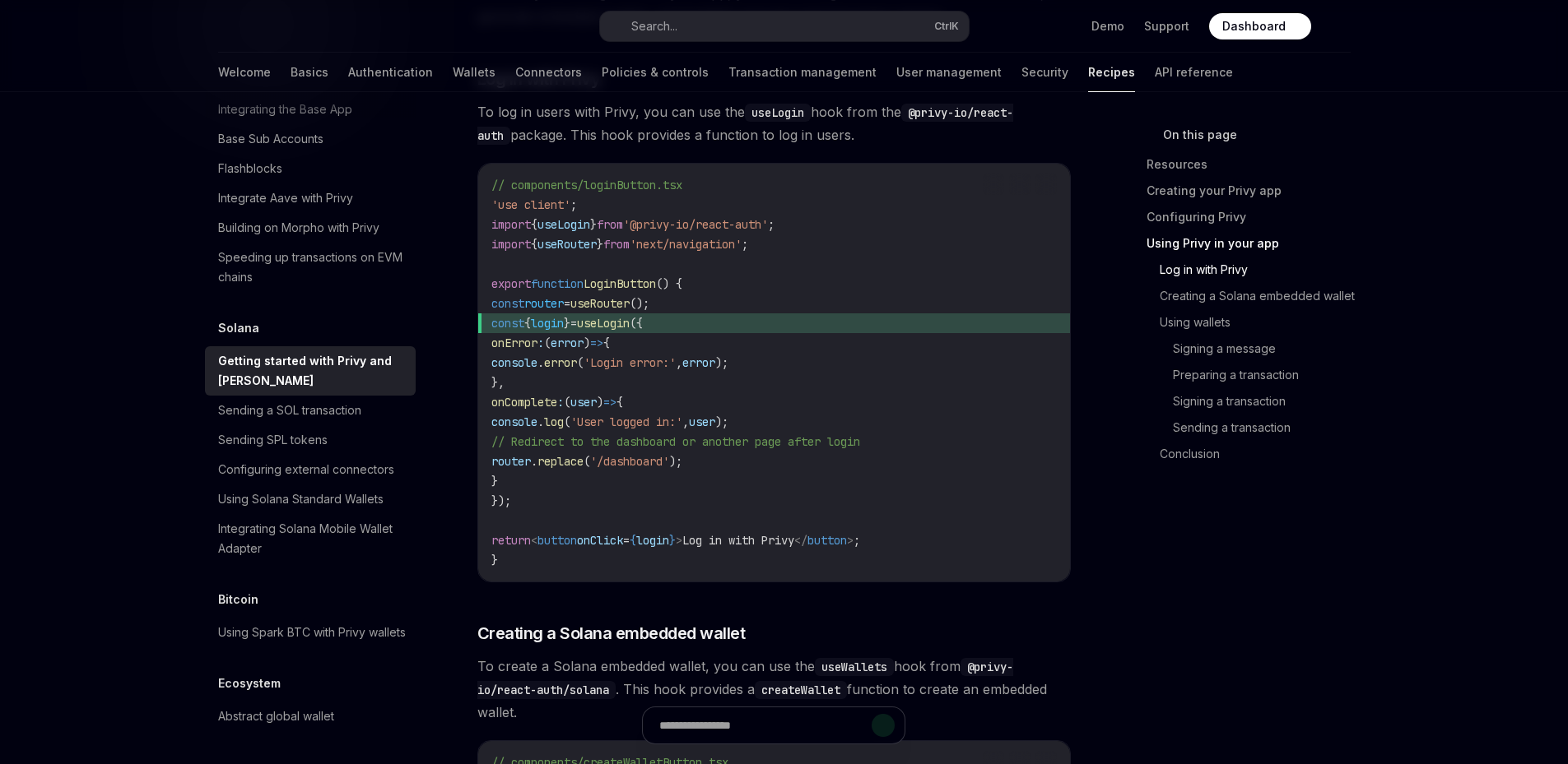
click at [745, 500] on code "// components/loginButton.tsx 'use client' ; import { useLogin } from '@privy-i…" at bounding box center [773, 373] width 565 height 395
click at [669, 548] on span "login" at bounding box center [652, 540] width 33 height 14
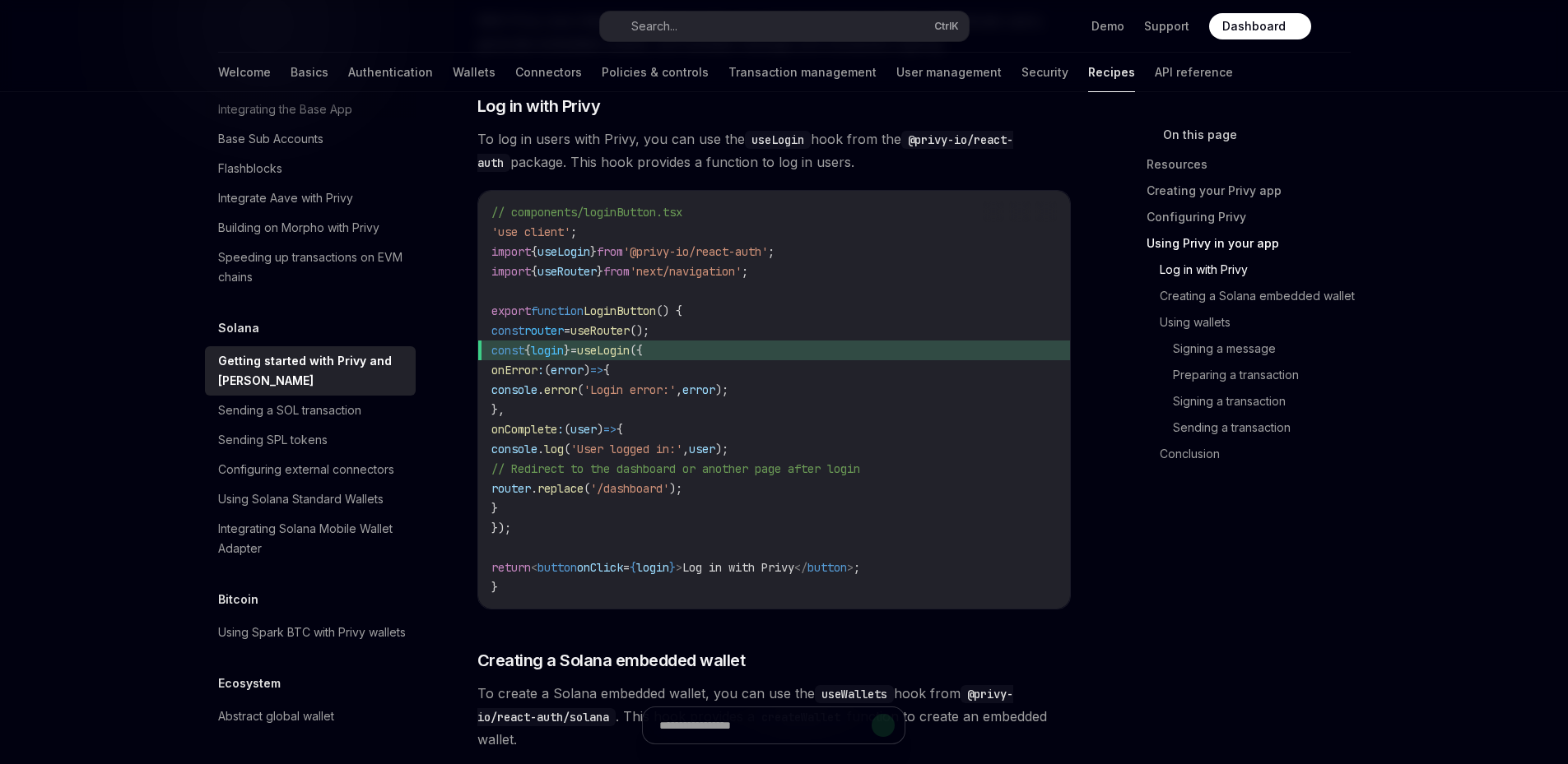
click at [629, 350] on span "useLogin" at bounding box center [603, 350] width 53 height 14
click at [563, 358] on span "login" at bounding box center [547, 350] width 33 height 14
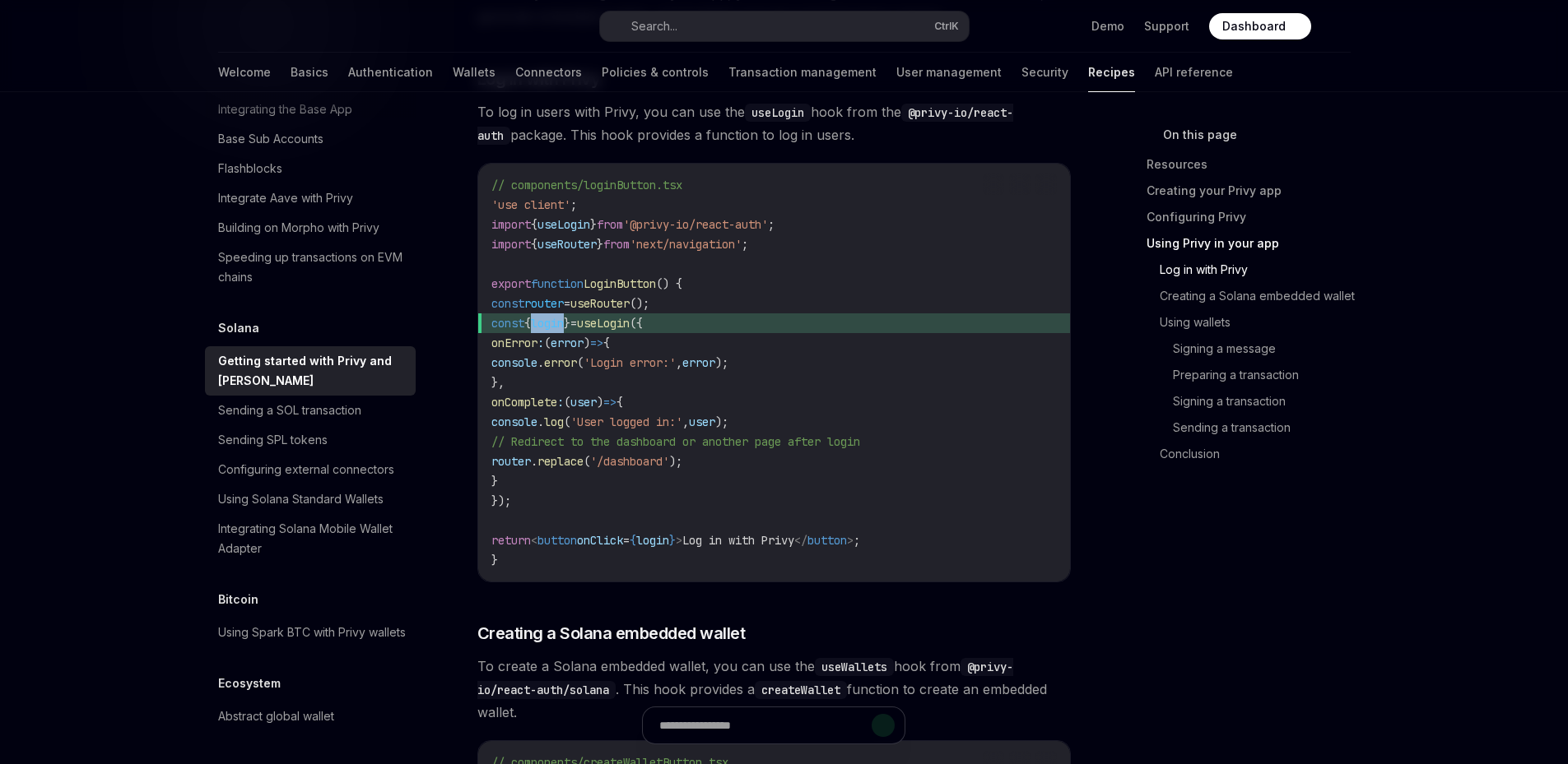
scroll to position [2023, 0]
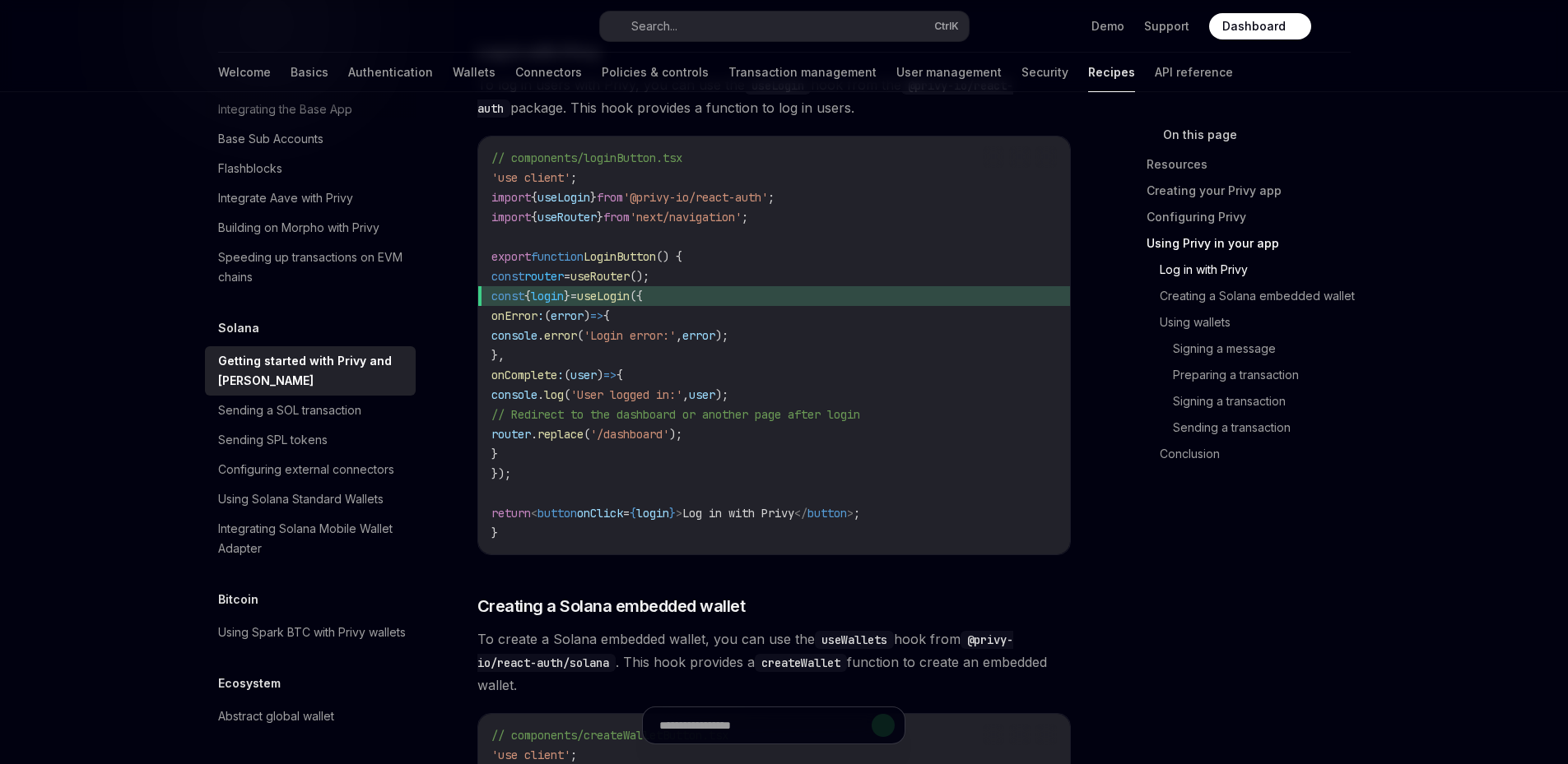
click at [669, 521] on span "login" at bounding box center [652, 512] width 33 height 14
click at [614, 302] on span "useLogin" at bounding box center [603, 296] width 53 height 14
click at [629, 303] on span "useLogin" at bounding box center [603, 296] width 53 height 14
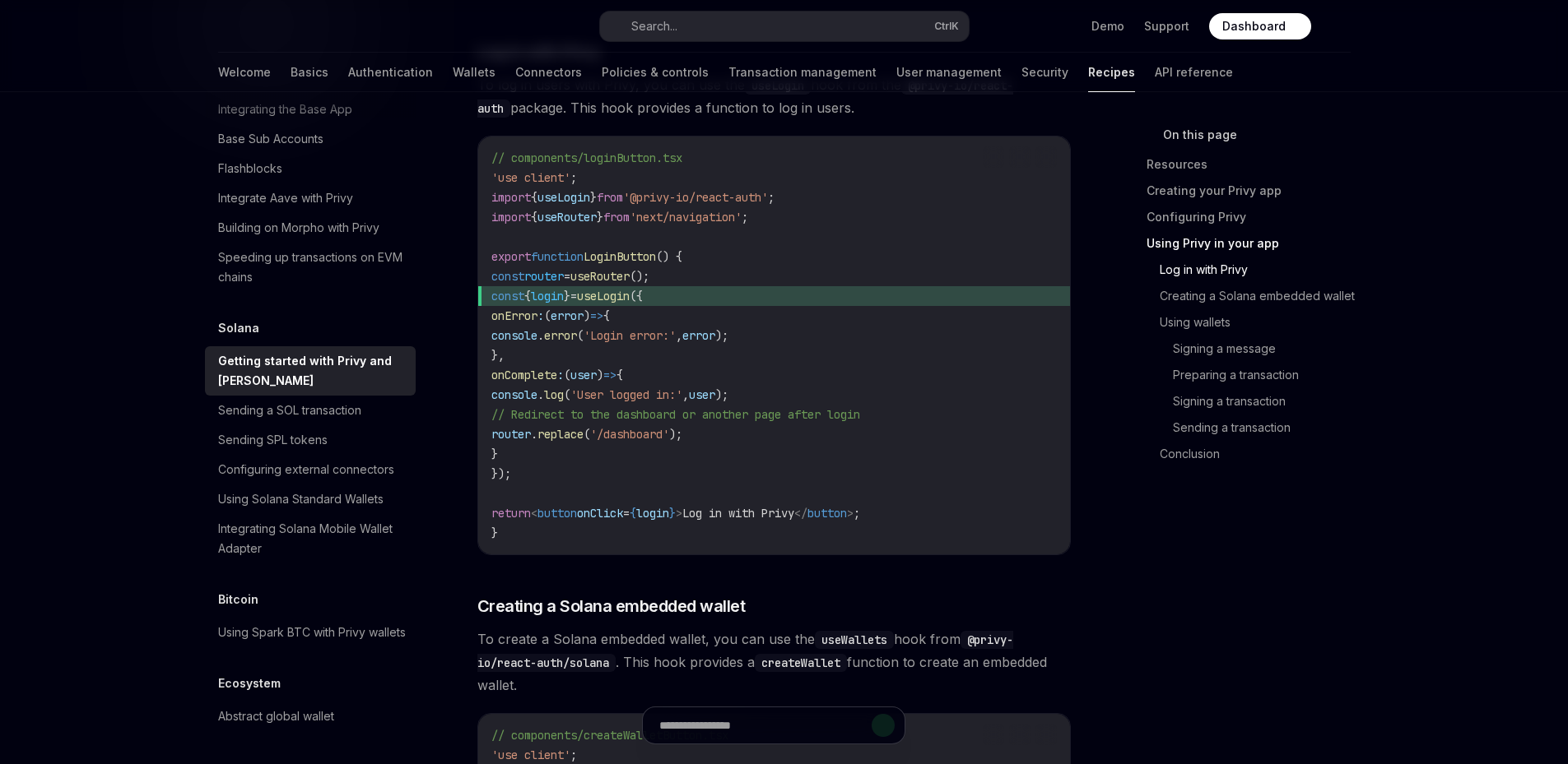
click at [587, 197] on span "useLogin" at bounding box center [563, 197] width 53 height 14
drag, startPoint x: 833, startPoint y: 211, endPoint x: 490, endPoint y: 203, distance: 343.1
click at [491, 203] on code "// components/loginButton.tsx 'use client' ; import { useLogin } from '@privy-i…" at bounding box center [773, 346] width 565 height 395
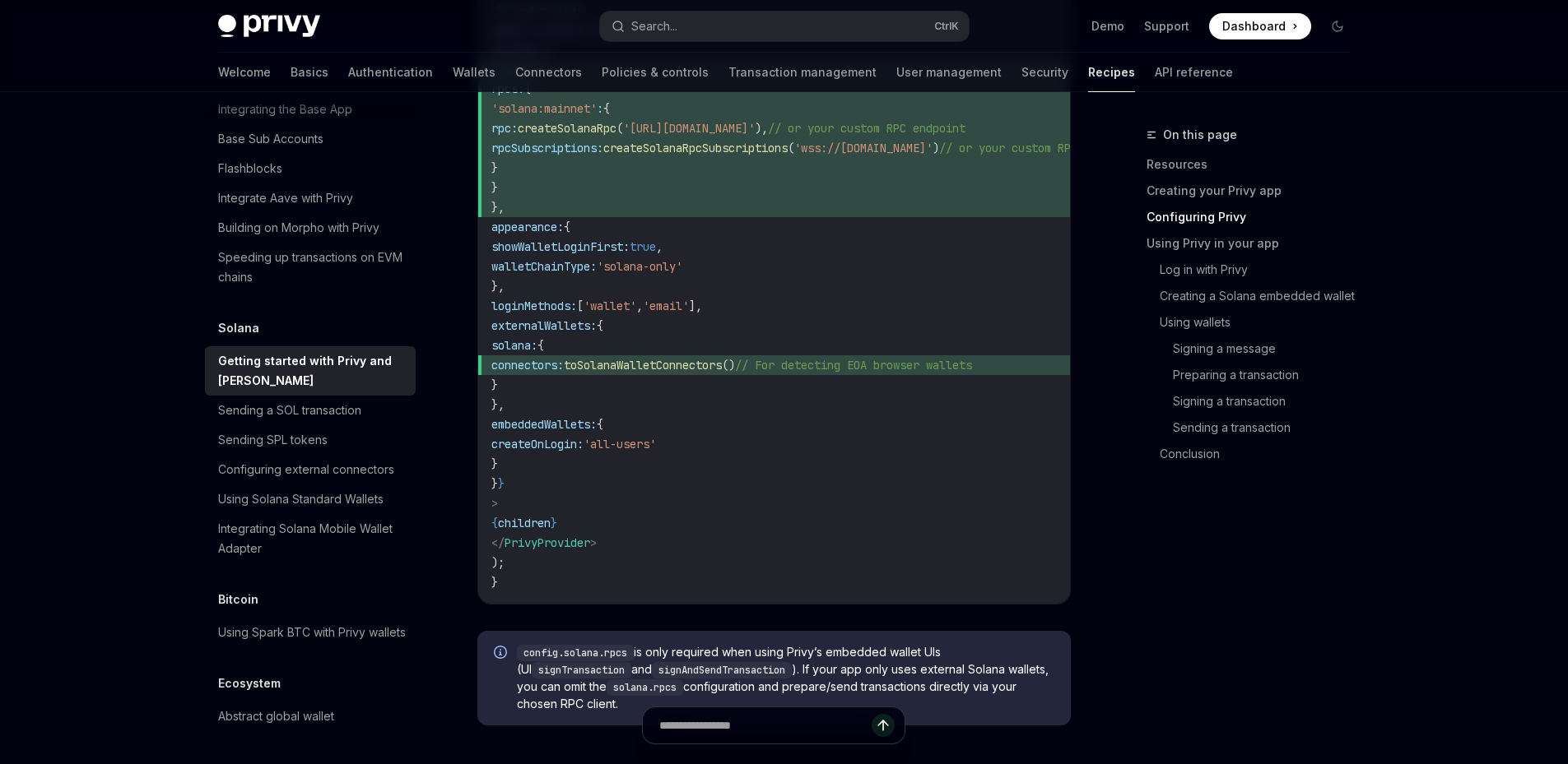
scroll to position [1035, 0]
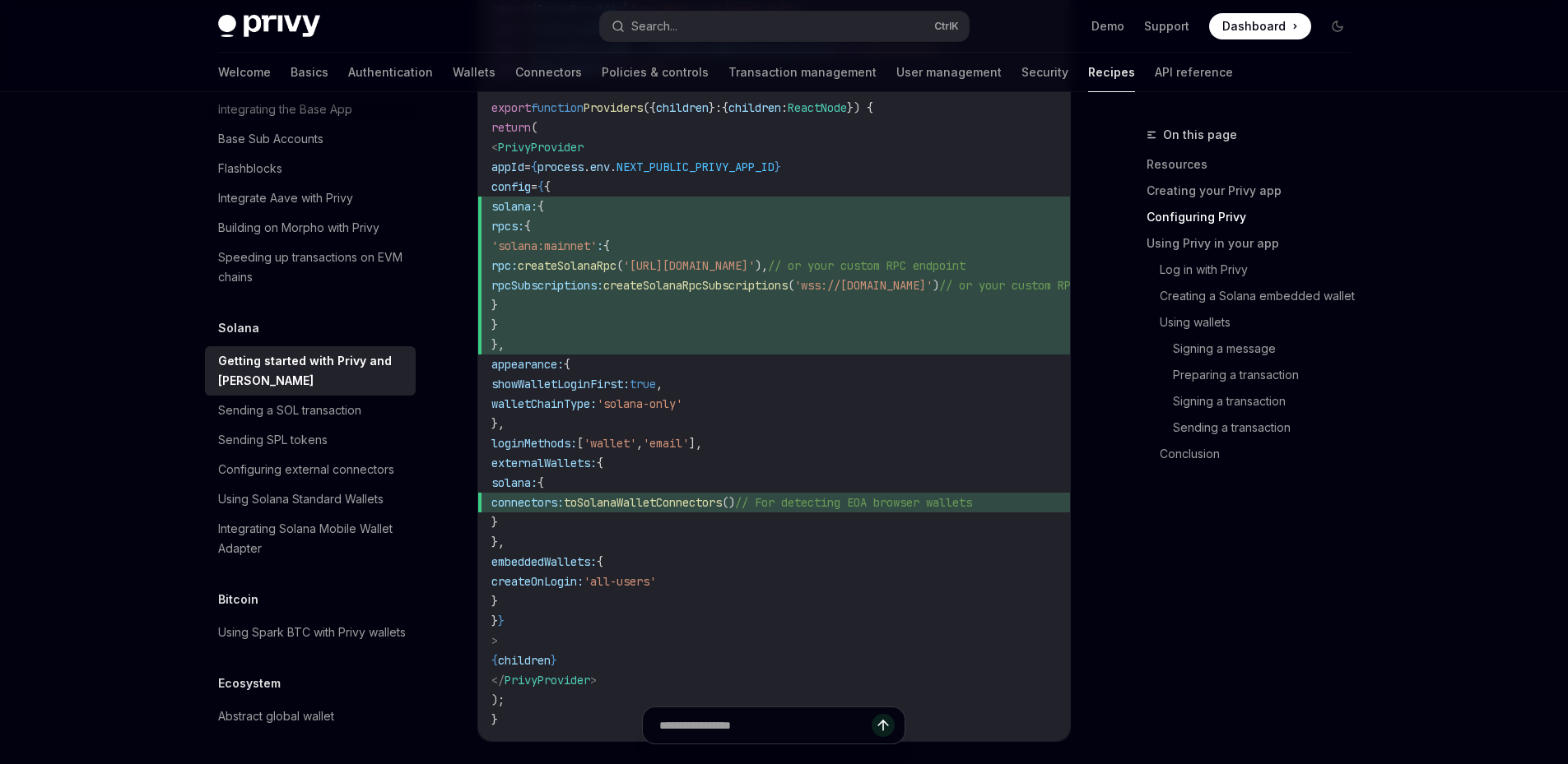
click at [695, 335] on span "}," at bounding box center [834, 344] width 684 height 19
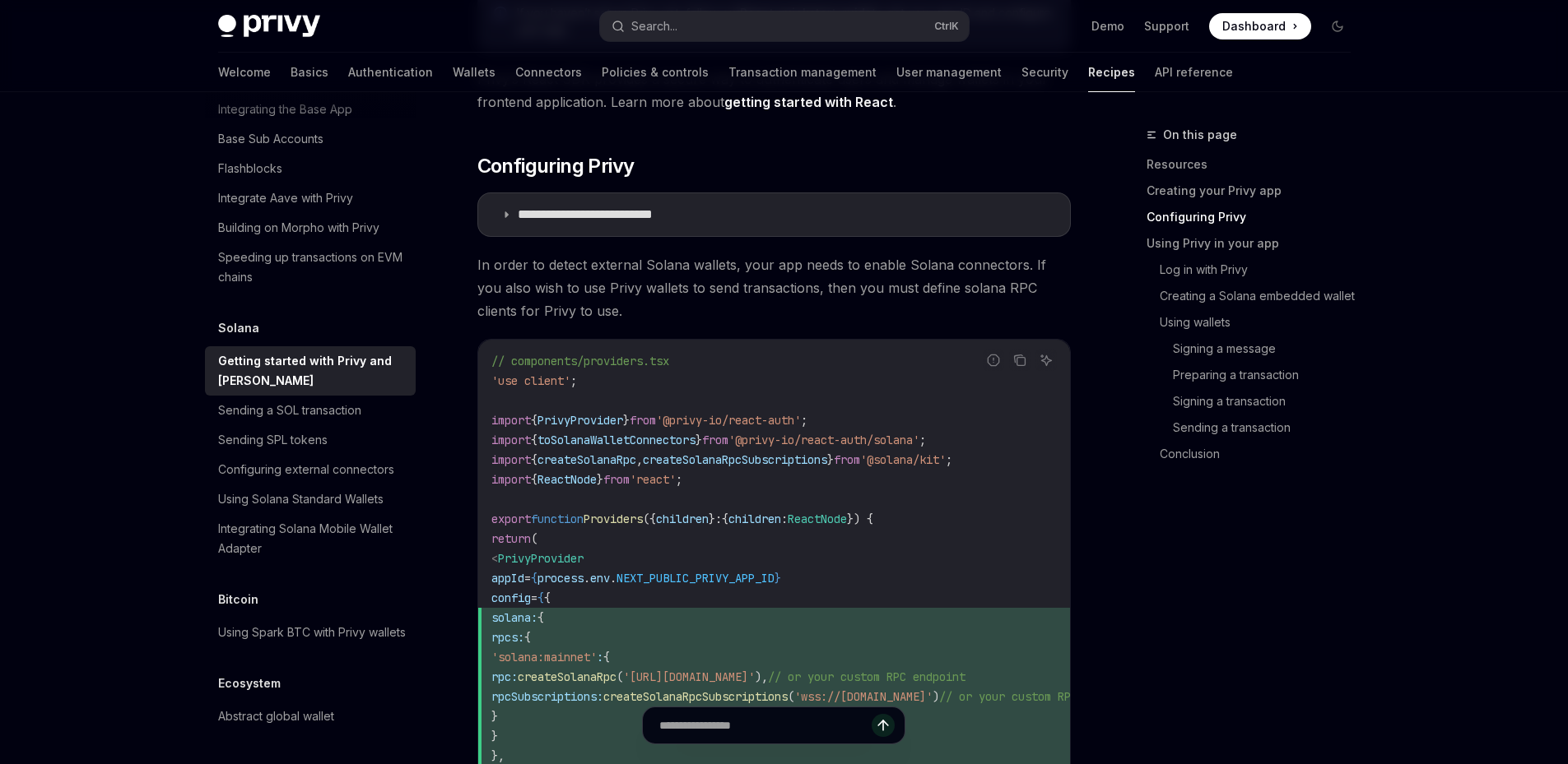
scroll to position [734, 0]
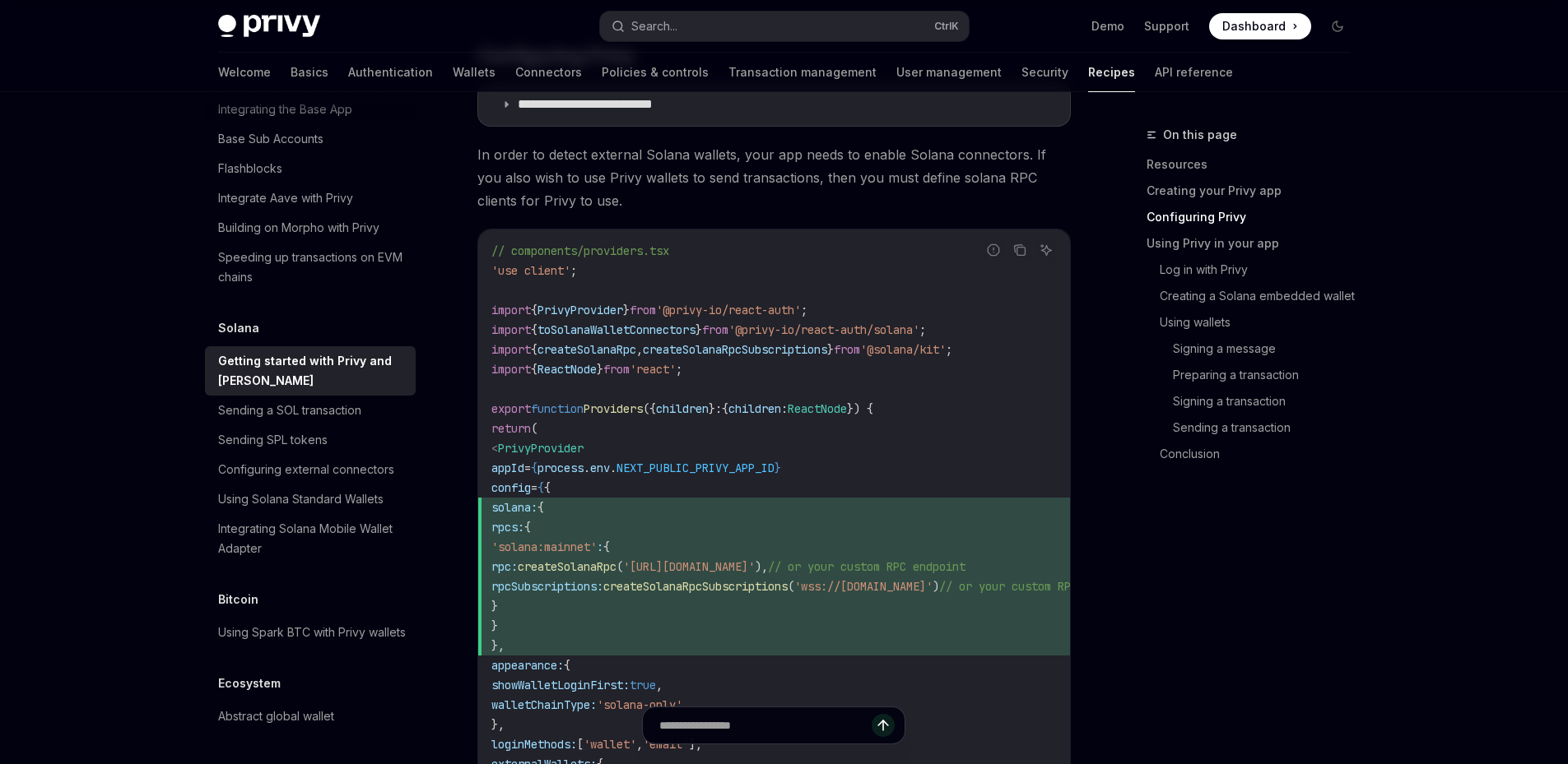
click at [674, 374] on span "'react'" at bounding box center [652, 368] width 46 height 14
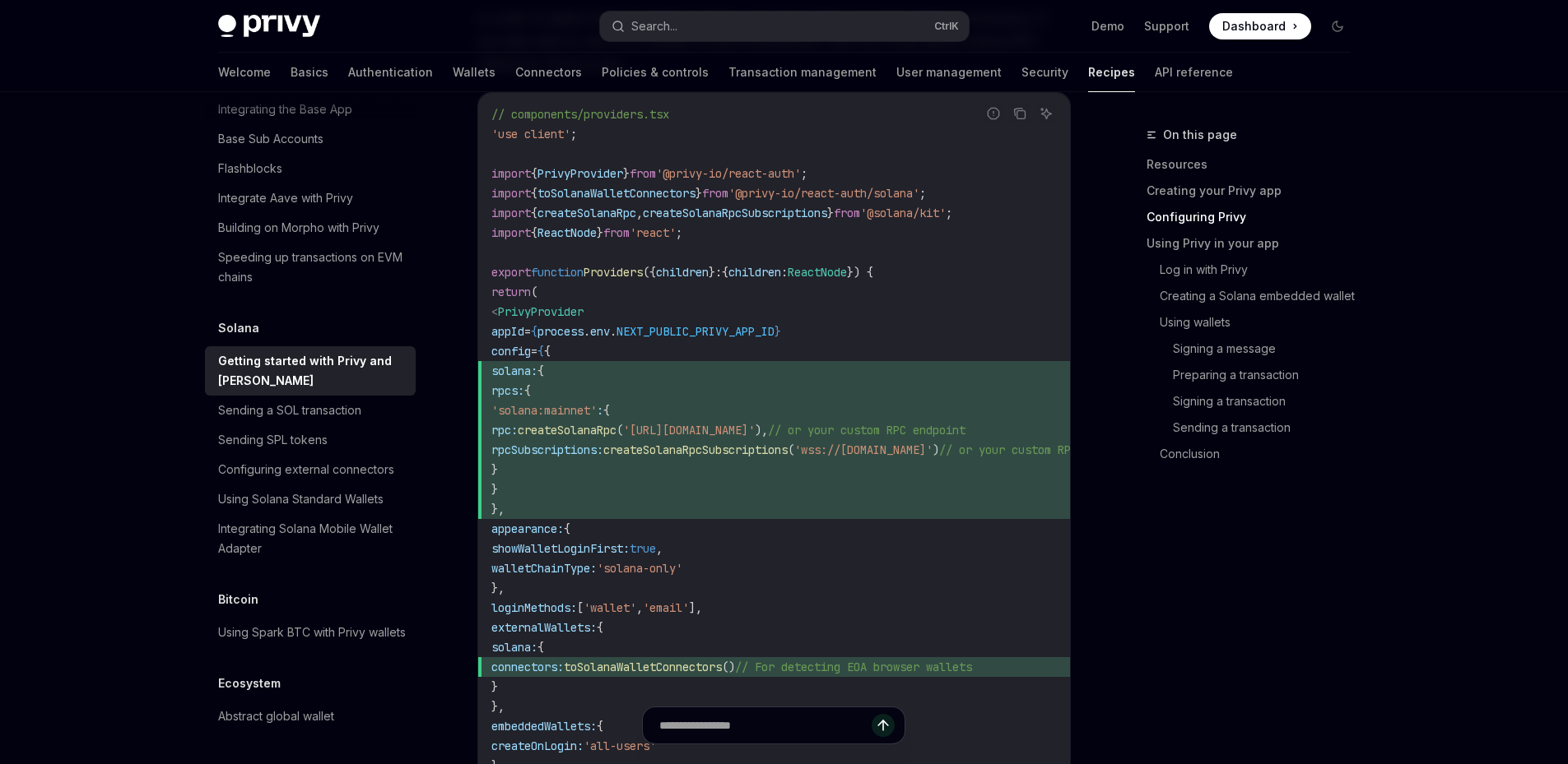
click at [674, 374] on span "solana: {" at bounding box center [834, 370] width 684 height 19
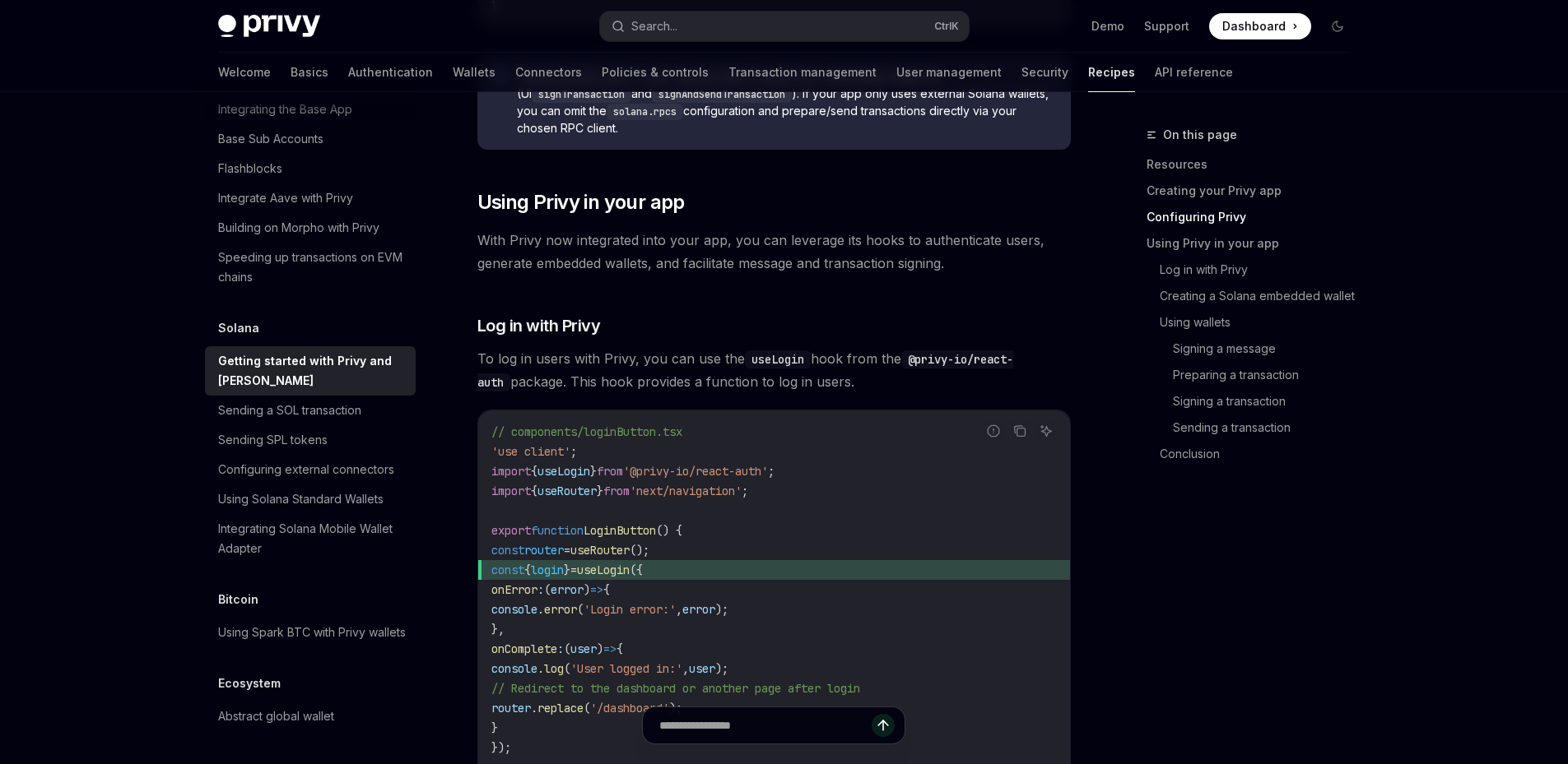
scroll to position [1913, 0]
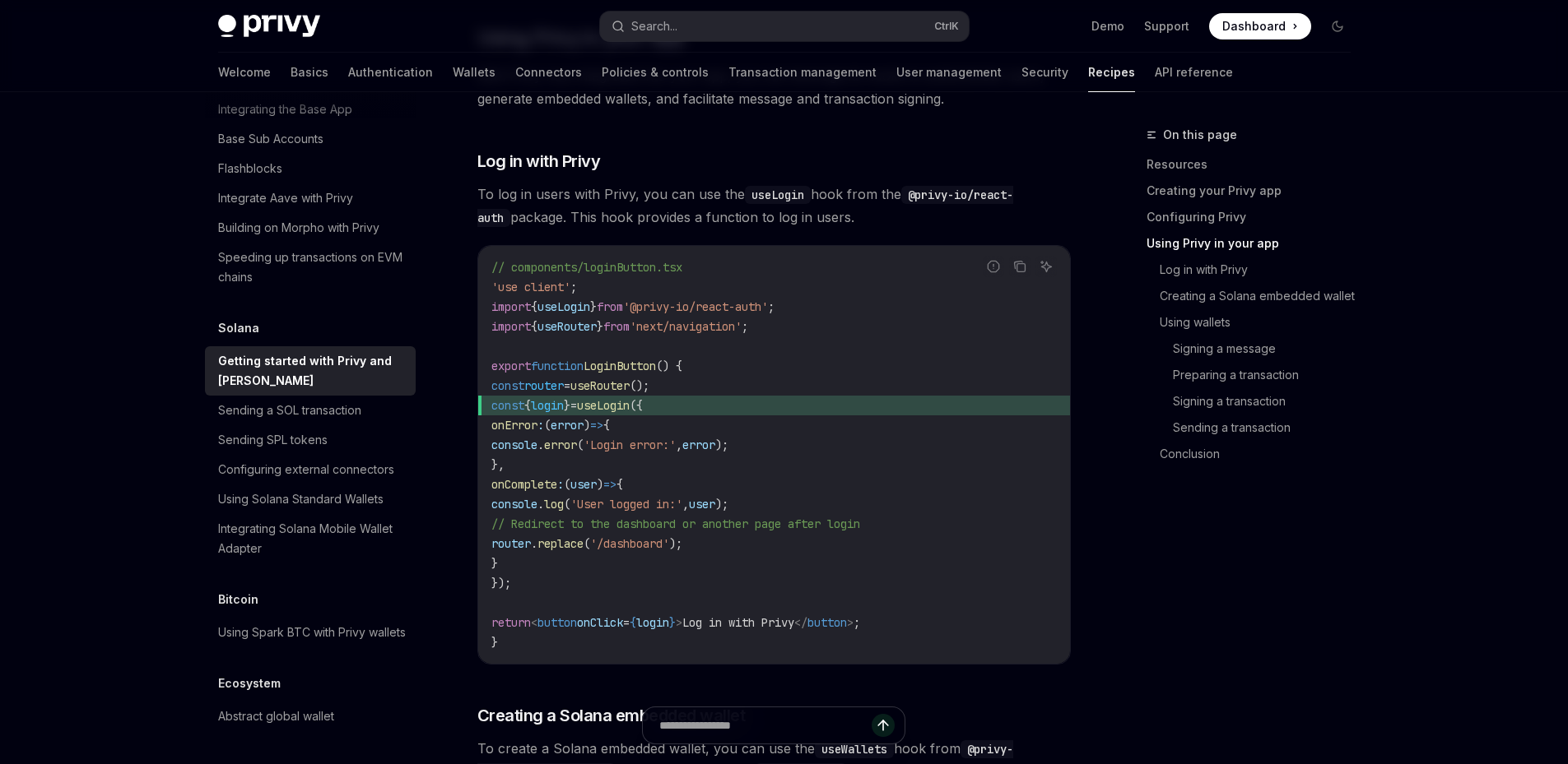
drag, startPoint x: 491, startPoint y: 405, endPoint x: 580, endPoint y: 572, distance: 189.2
click at [580, 572] on code "// components/loginButton.tsx 'use client' ; import { useLogin } from '@privy-i…" at bounding box center [773, 455] width 565 height 395
drag, startPoint x: 499, startPoint y: 410, endPoint x: 571, endPoint y: 574, distance: 179.1
click at [571, 574] on code "// components/loginButton.tsx 'use client' ; import { useLogin } from '@privy-i…" at bounding box center [773, 455] width 565 height 395
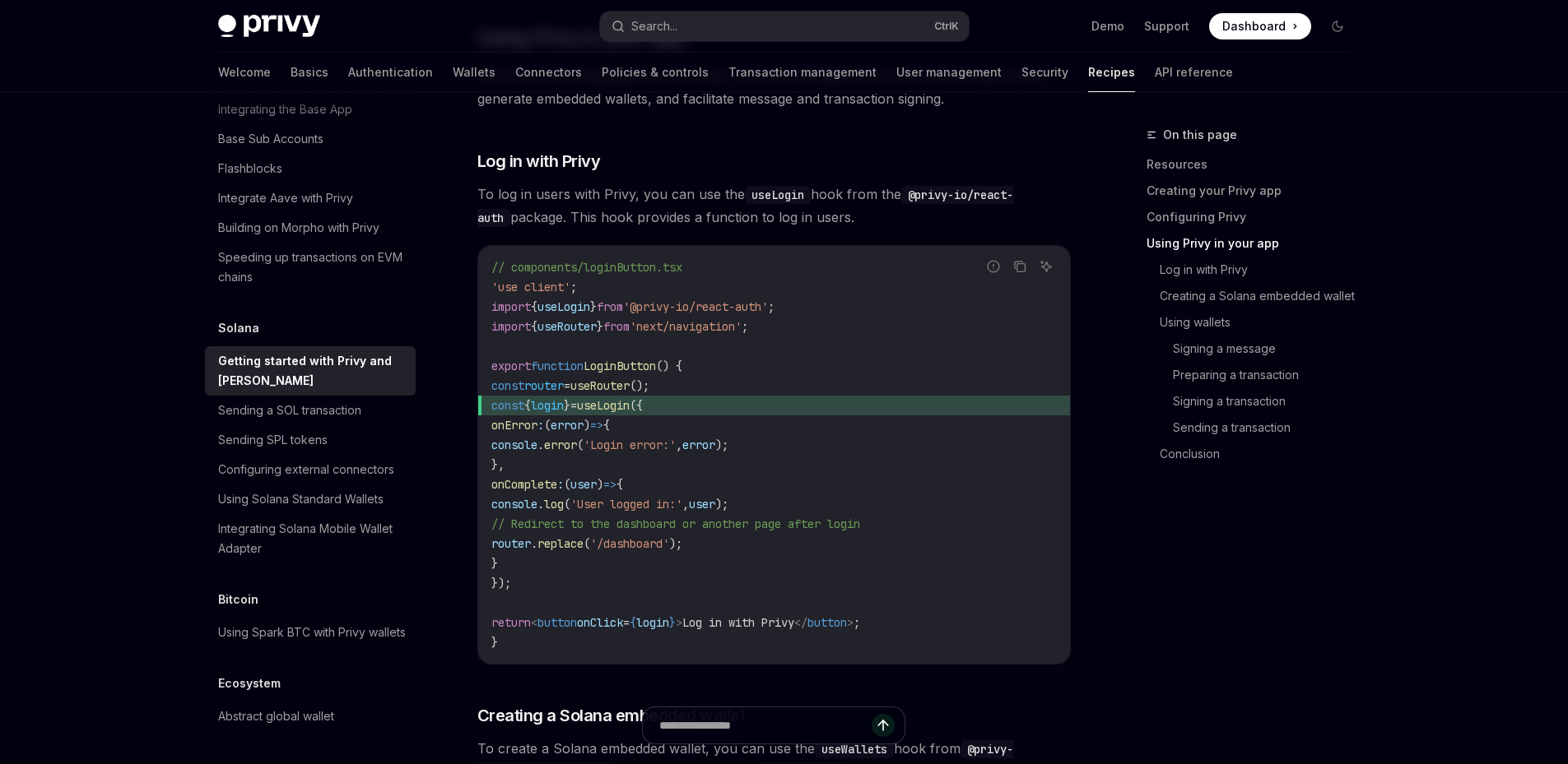
click at [571, 574] on code "// components/loginButton.tsx 'use client' ; import { useLogin } from '@privy-i…" at bounding box center [773, 455] width 565 height 395
click at [563, 413] on span "login" at bounding box center [547, 405] width 33 height 14
click at [629, 411] on span "useLogin" at bounding box center [603, 405] width 53 height 14
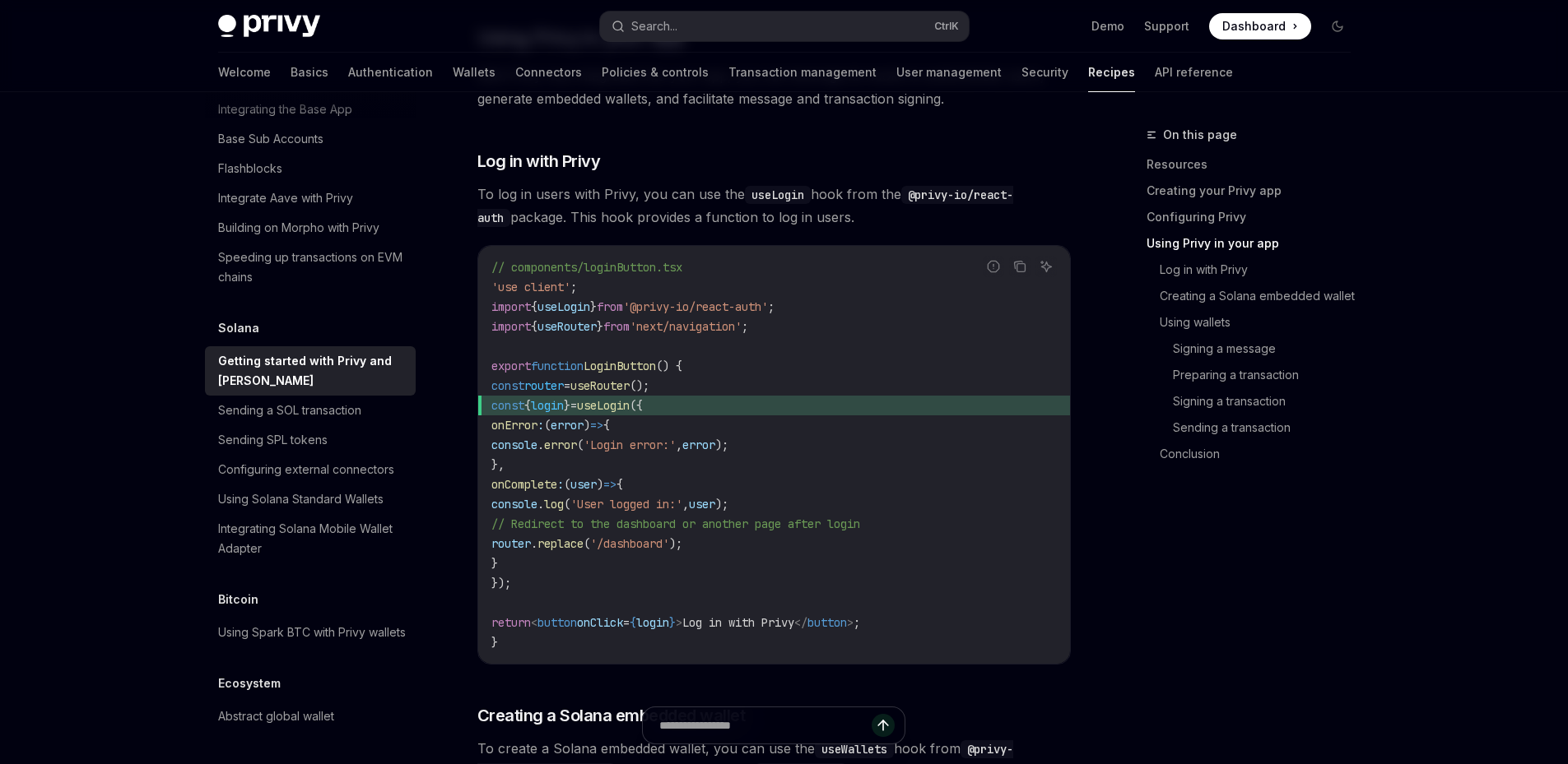
drag, startPoint x: 534, startPoint y: 590, endPoint x: 504, endPoint y: 412, distance: 180.5
click at [504, 412] on code "// components/loginButton.tsx 'use client' ; import { useLogin } from '@privy-i…" at bounding box center [773, 455] width 565 height 395
copy code "const { login } = useLogin ({ onError : ( error ) => { console . error ( 'Login…"
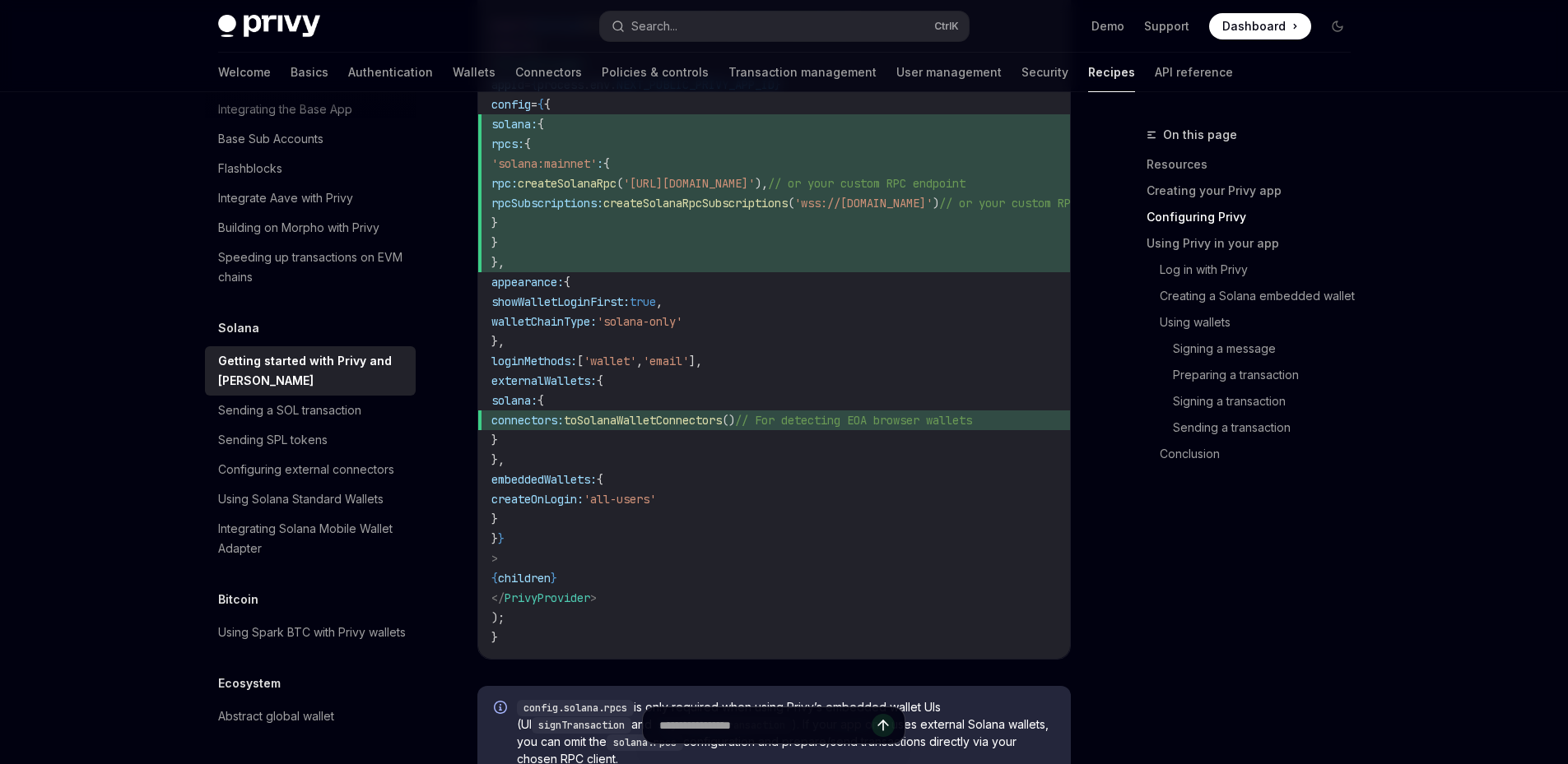
scroll to position [1008, 0]
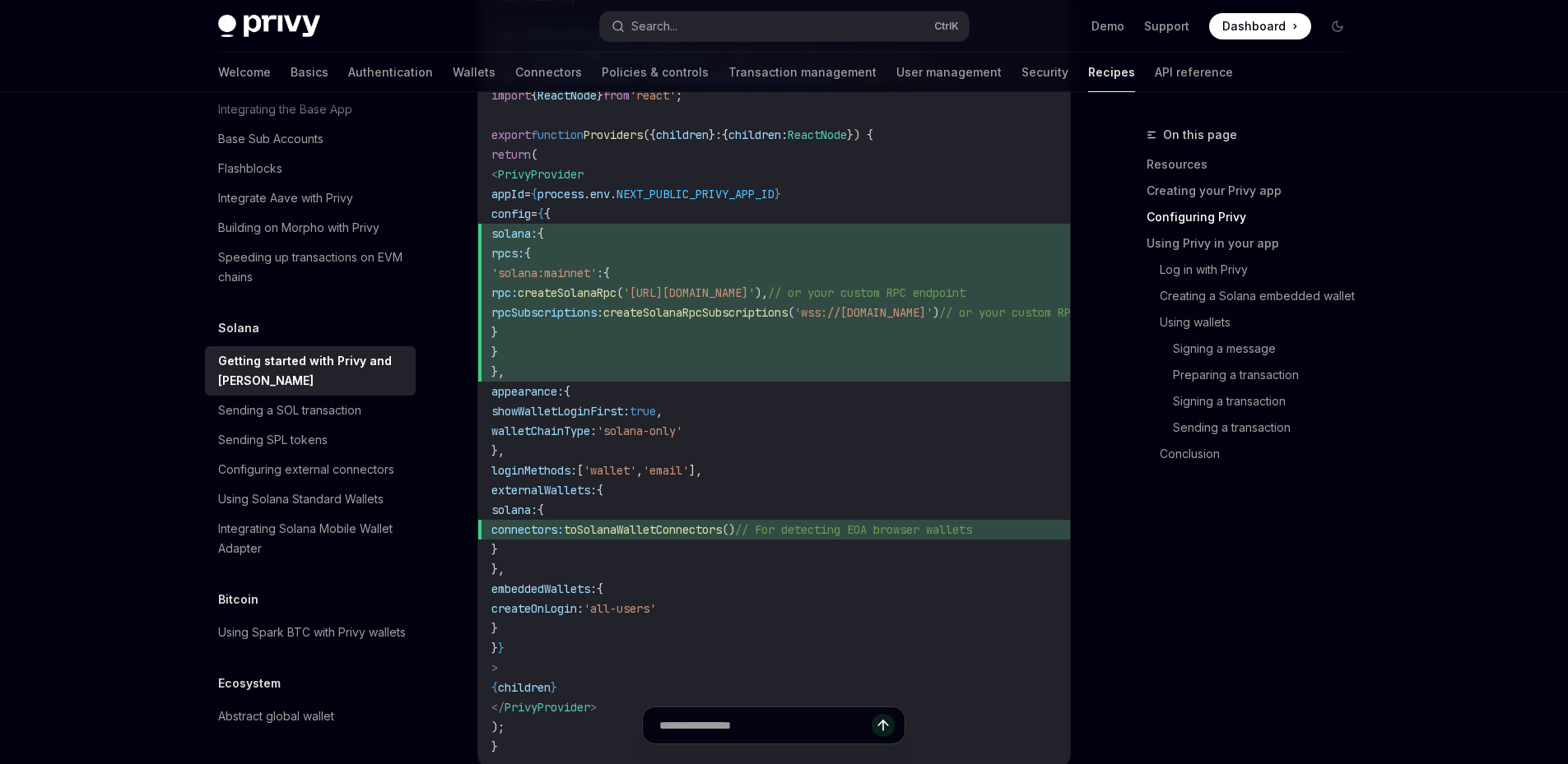
click at [699, 529] on span "toSolanaWalletConnectors" at bounding box center [642, 529] width 158 height 14
